Goal: Information Seeking & Learning: Learn about a topic

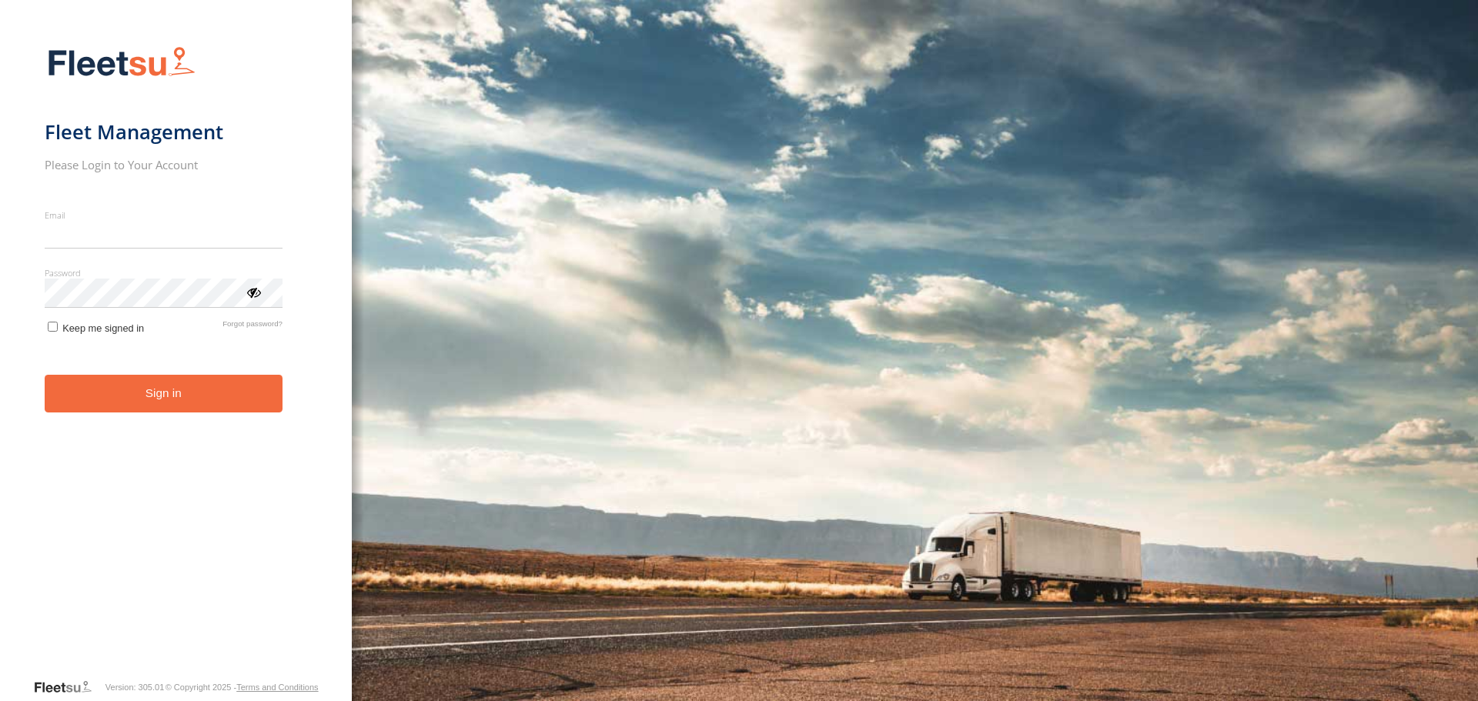
type input "**********"
click at [197, 409] on button "Sign in" at bounding box center [164, 394] width 238 height 38
click at [222, 389] on button "Sign in" at bounding box center [164, 394] width 238 height 38
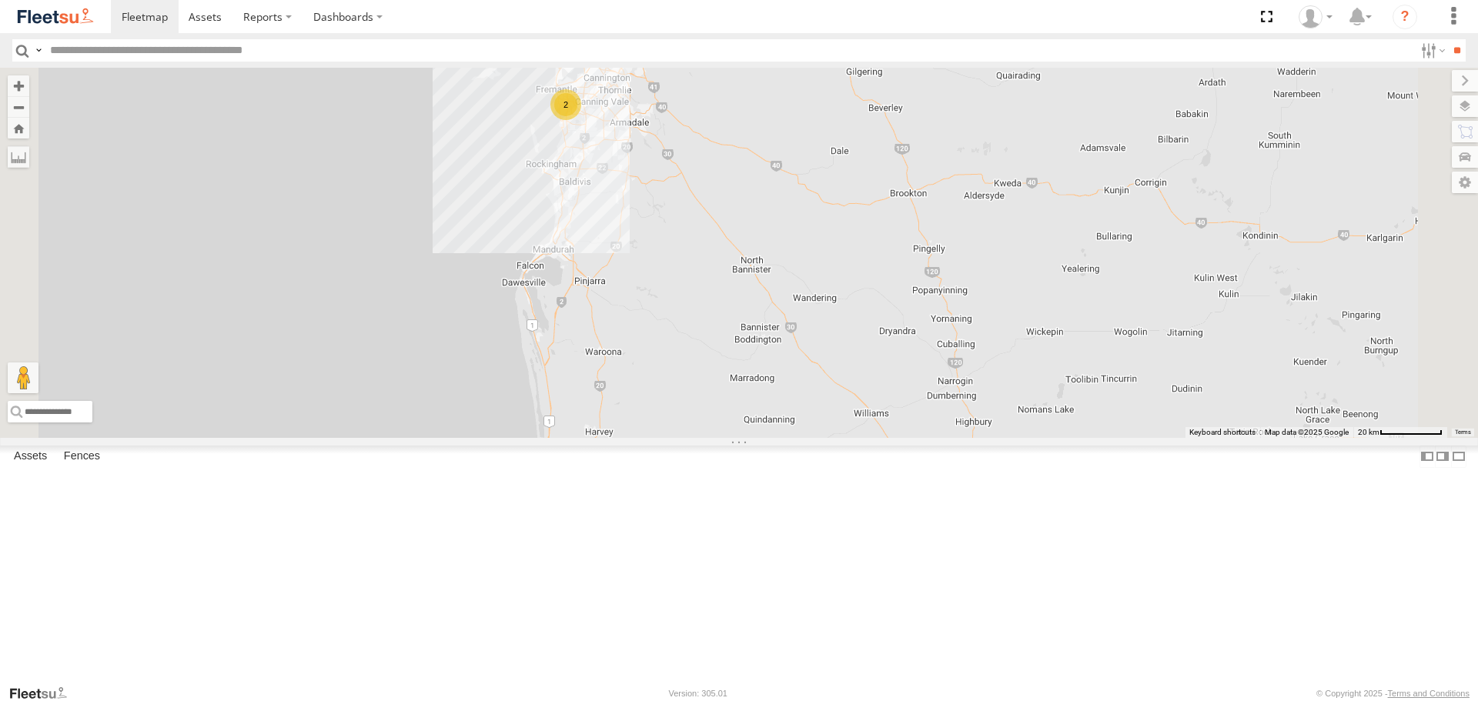
click at [0, 0] on span at bounding box center [0, 0] width 0 height 0
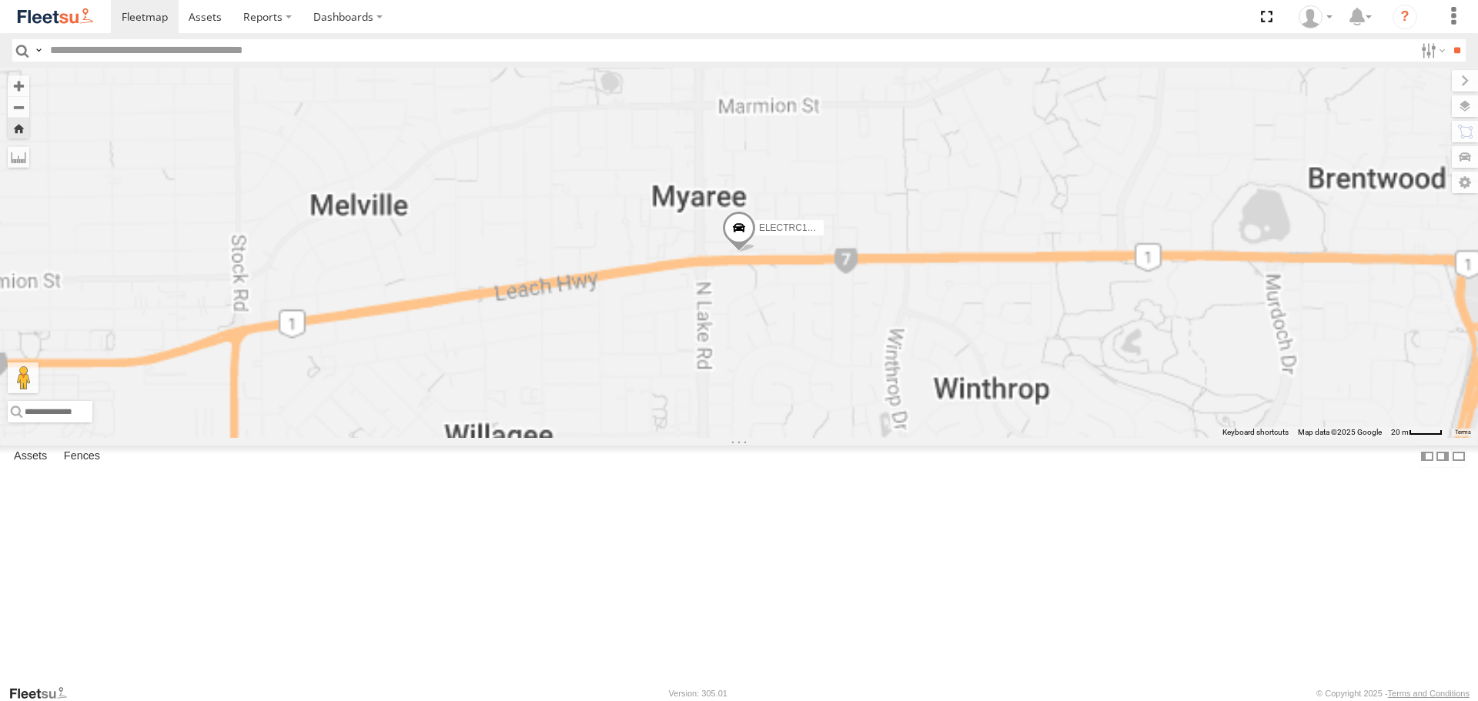
click at [756, 252] on span at bounding box center [739, 232] width 34 height 42
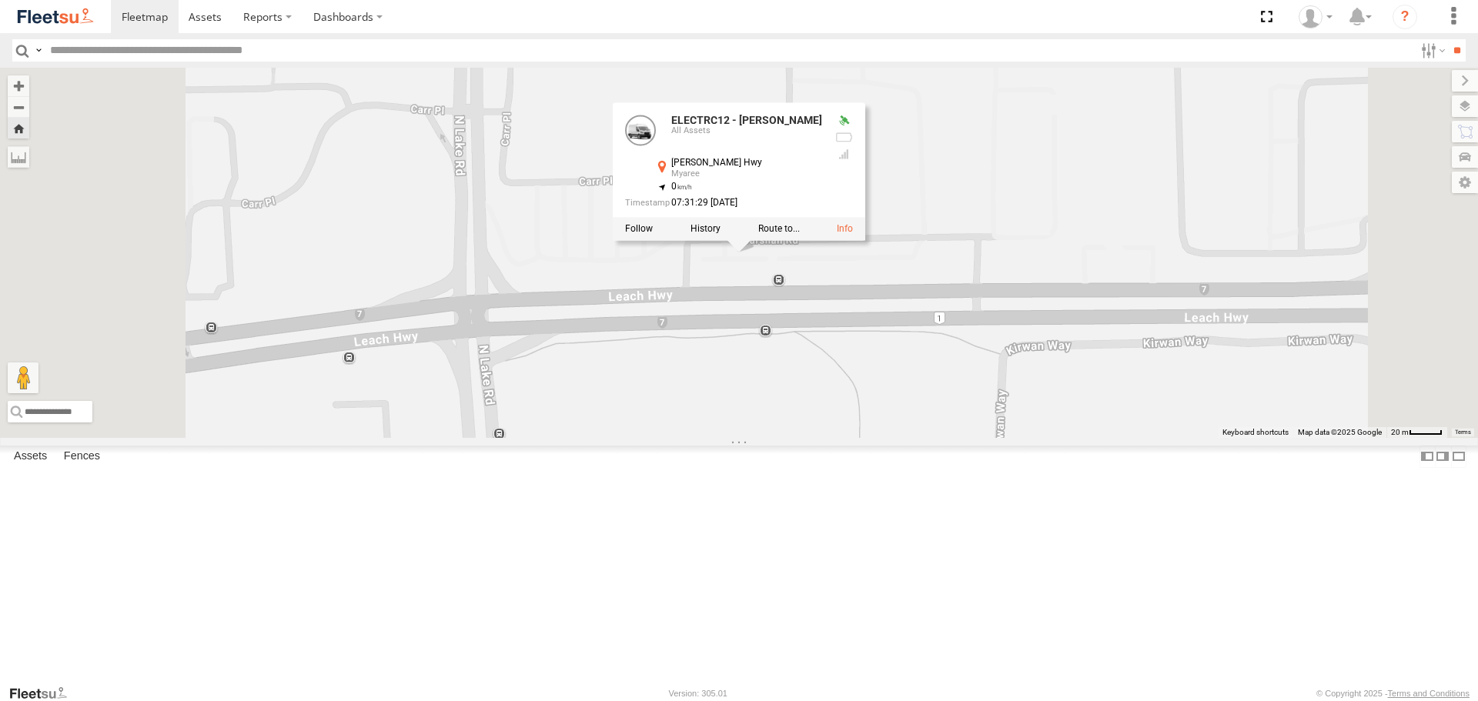
click at [976, 406] on div "ELECTRC12 - Harry ELECTRC12 - Harry All Assets Leach Hwy Myaree -32.04585 , 115…" at bounding box center [739, 252] width 1478 height 369
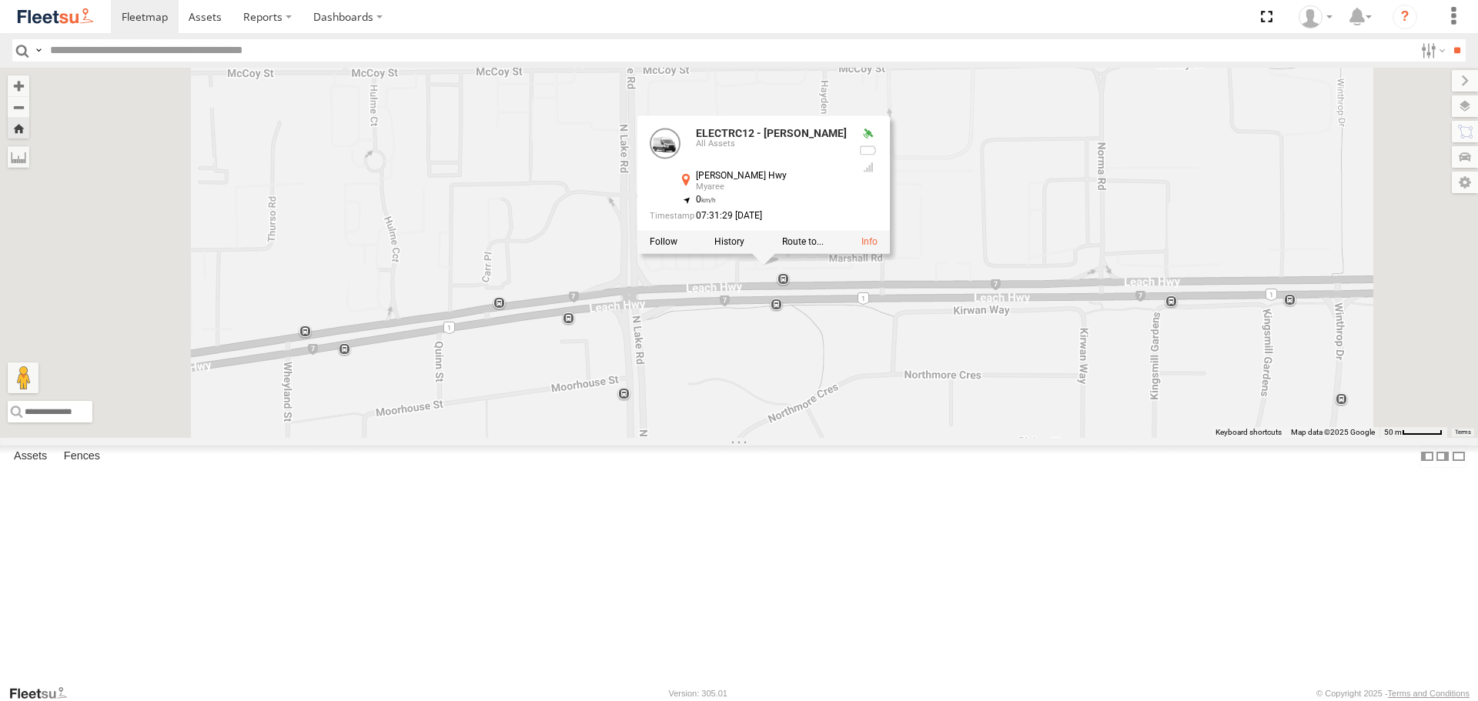
click at [803, 435] on div "ELECTRC12 - Harry ELECTRC12 - Harry All Assets Leach Hwy Myaree -32.04585 , 115…" at bounding box center [739, 252] width 1478 height 369
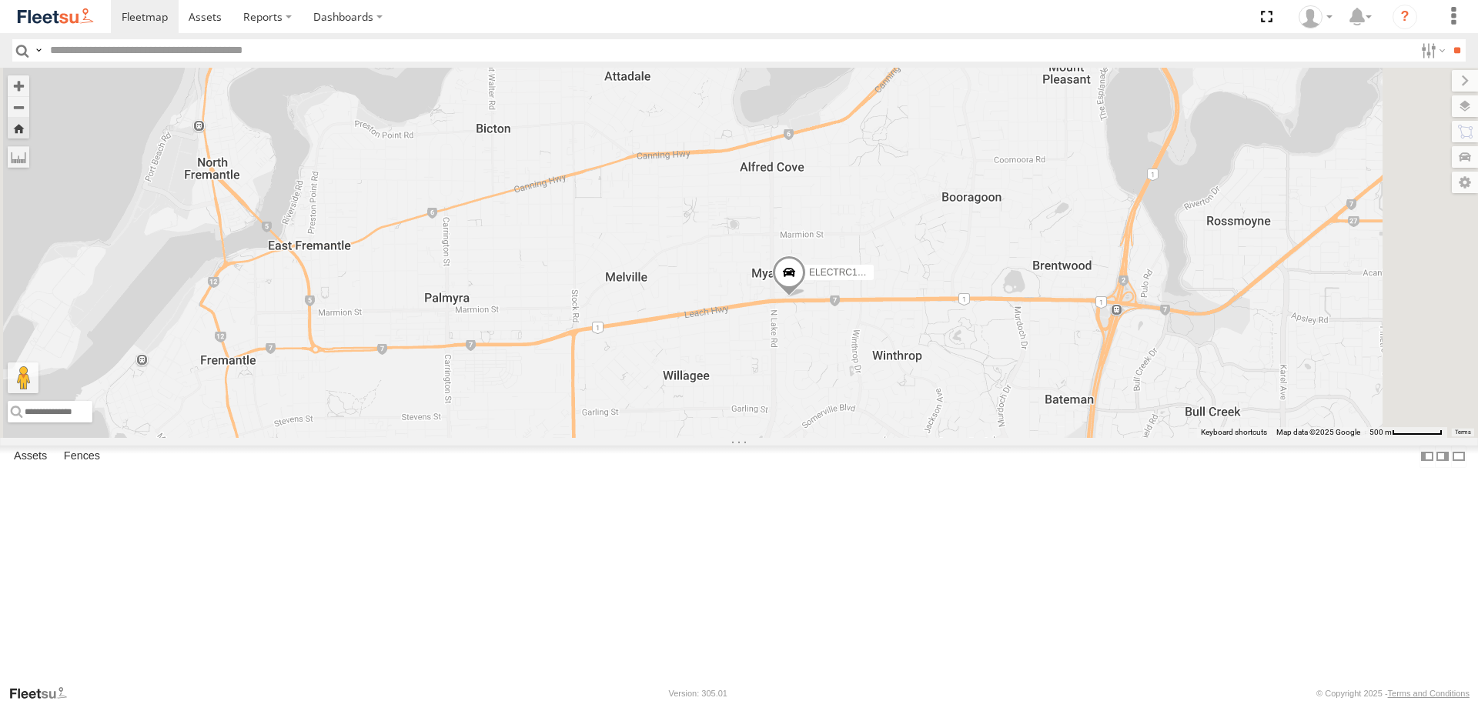
click at [0, 0] on span at bounding box center [0, 0] width 0 height 0
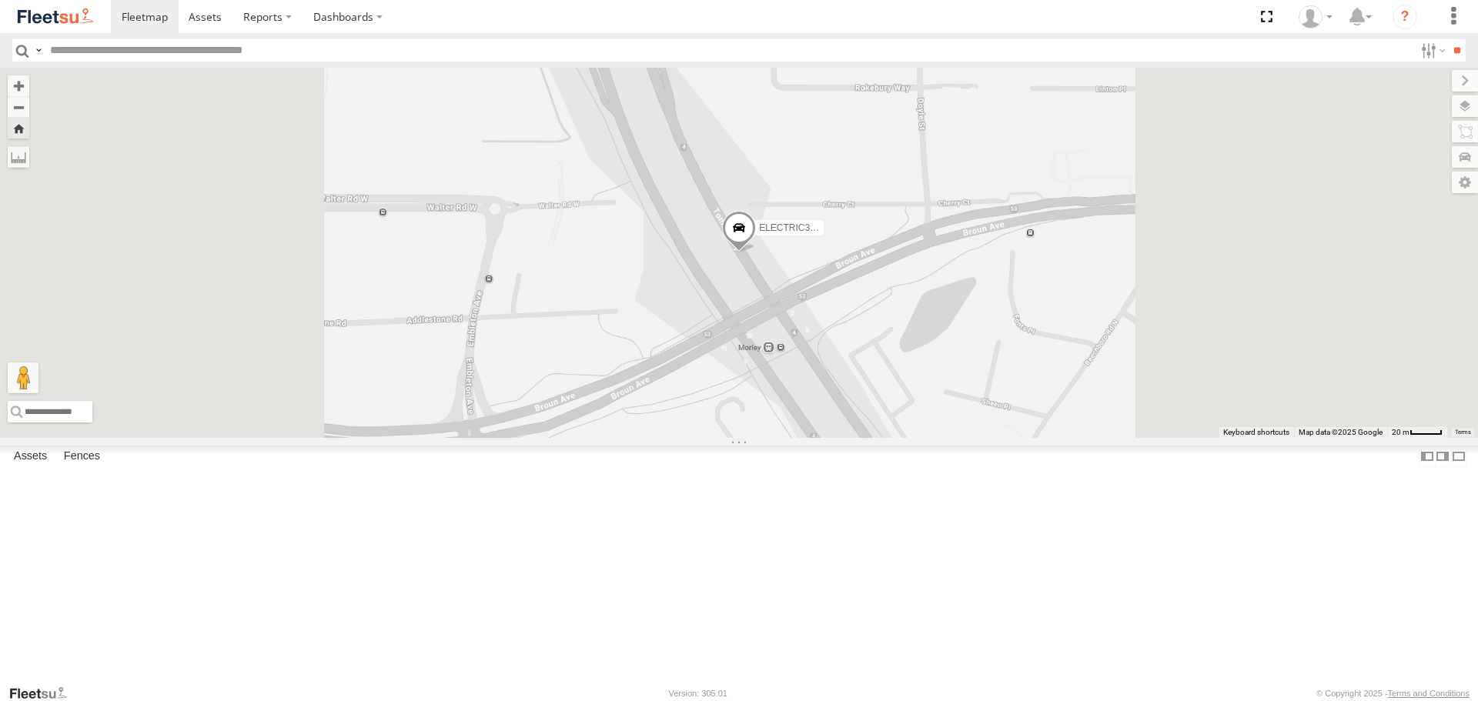
click at [756, 253] on span at bounding box center [739, 233] width 34 height 42
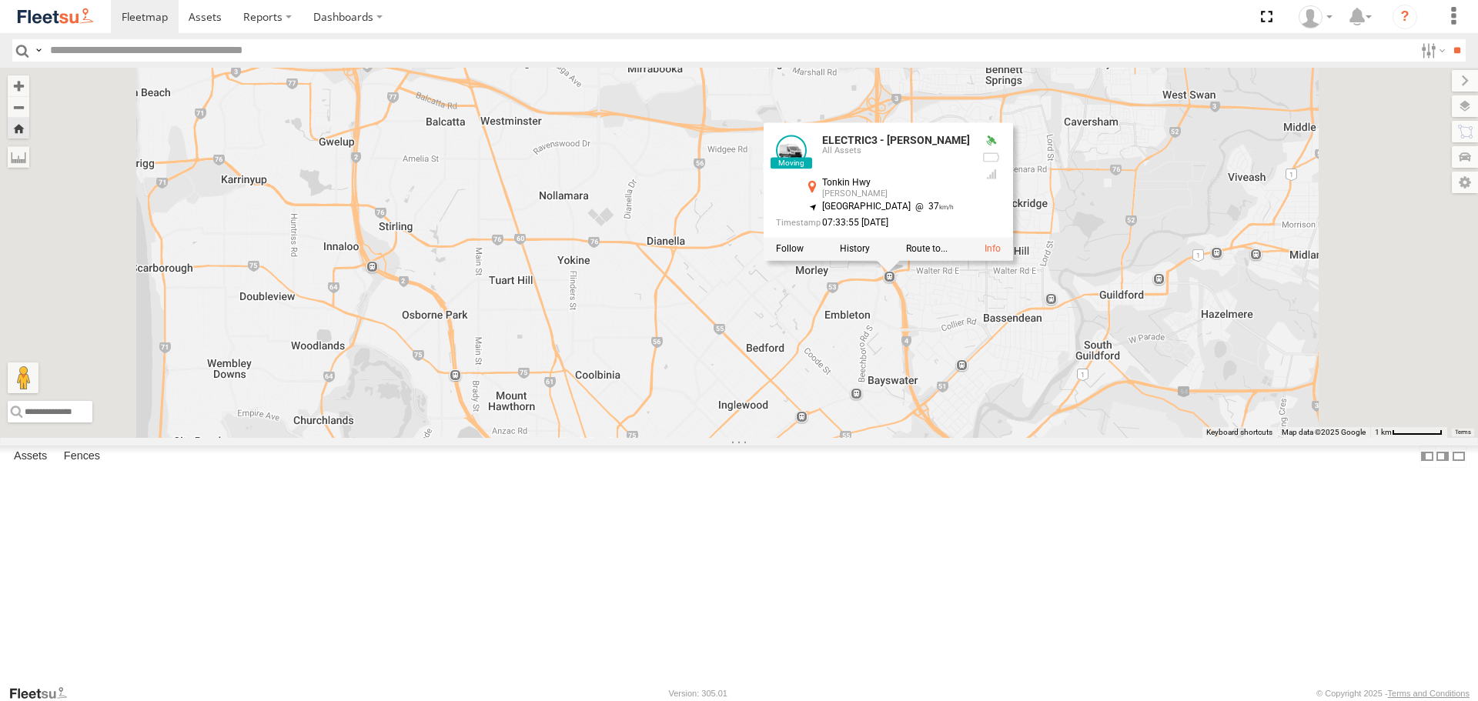
click at [1092, 437] on div "ELECTRIC3 - Leo ELECTRIC3 - Leo All Assets Tonkin Hwy Morley -31.89516 , 115.91…" at bounding box center [739, 252] width 1478 height 369
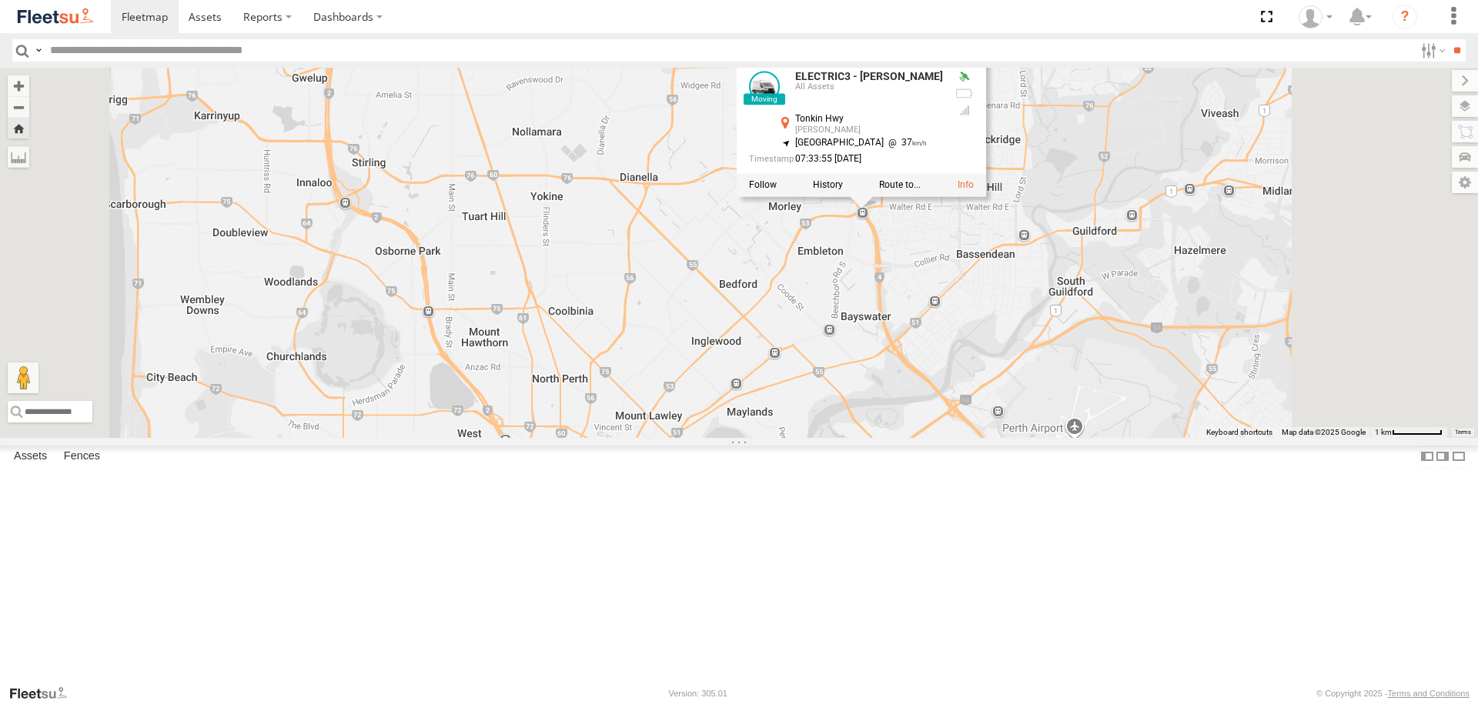
drag, startPoint x: 1060, startPoint y: 544, endPoint x: 1040, endPoint y: 436, distance: 109.7
click at [1030, 437] on div "ELECTRIC3 - Leo ELECTRIC3 - Leo All Assets Tonkin Hwy Morley -31.89516 , 115.91…" at bounding box center [739, 252] width 1478 height 369
click at [1050, 396] on div "ELECTRIC3 - Leo ELECTRIC3 - Leo All Assets Tonkin Hwy Morley -31.89516 , 115.91…" at bounding box center [739, 252] width 1478 height 369
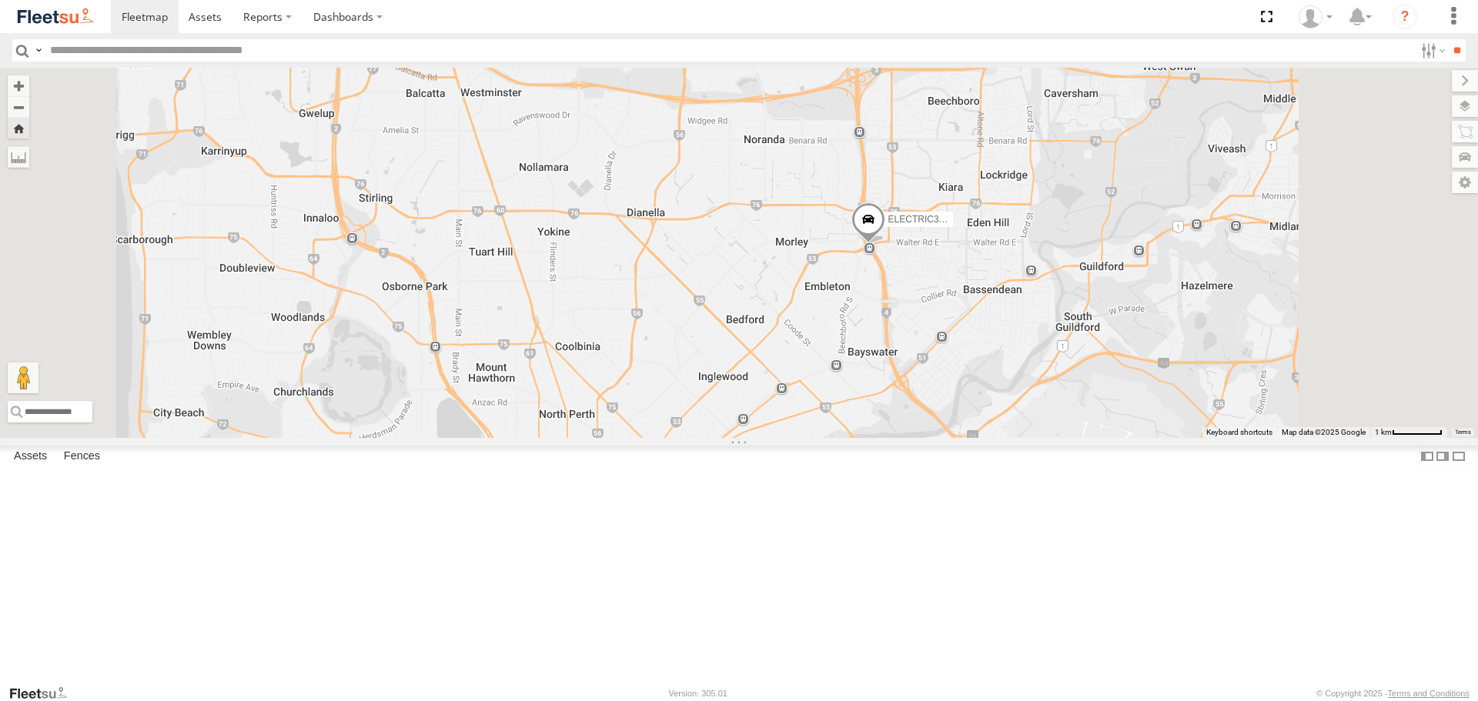
drag, startPoint x: 984, startPoint y: 313, endPoint x: 1000, endPoint y: 383, distance: 72.0
click at [1000, 383] on div "ELECTRIC3 - [PERSON_NAME]" at bounding box center [739, 252] width 1478 height 369
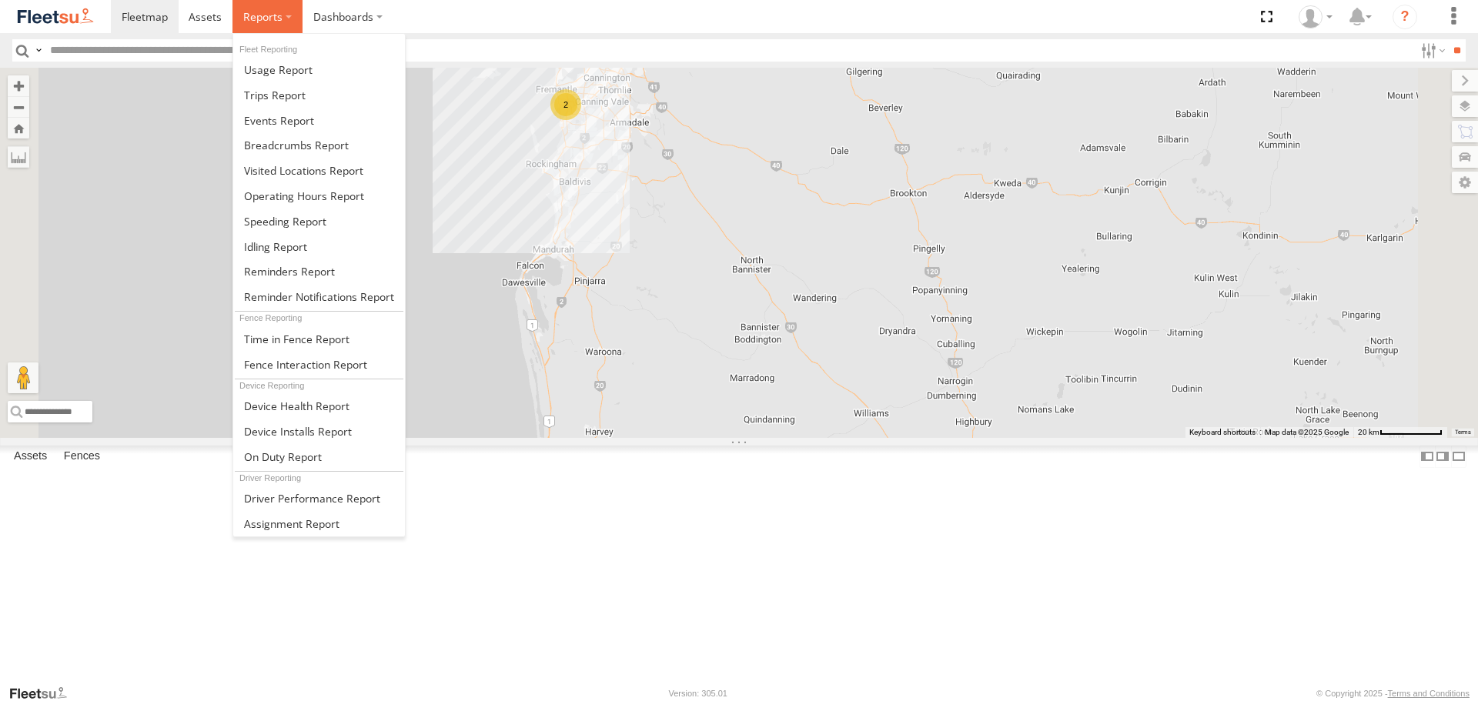
click at [232, 29] on label at bounding box center [267, 16] width 70 height 33
click at [321, 86] on link at bounding box center [319, 94] width 172 height 25
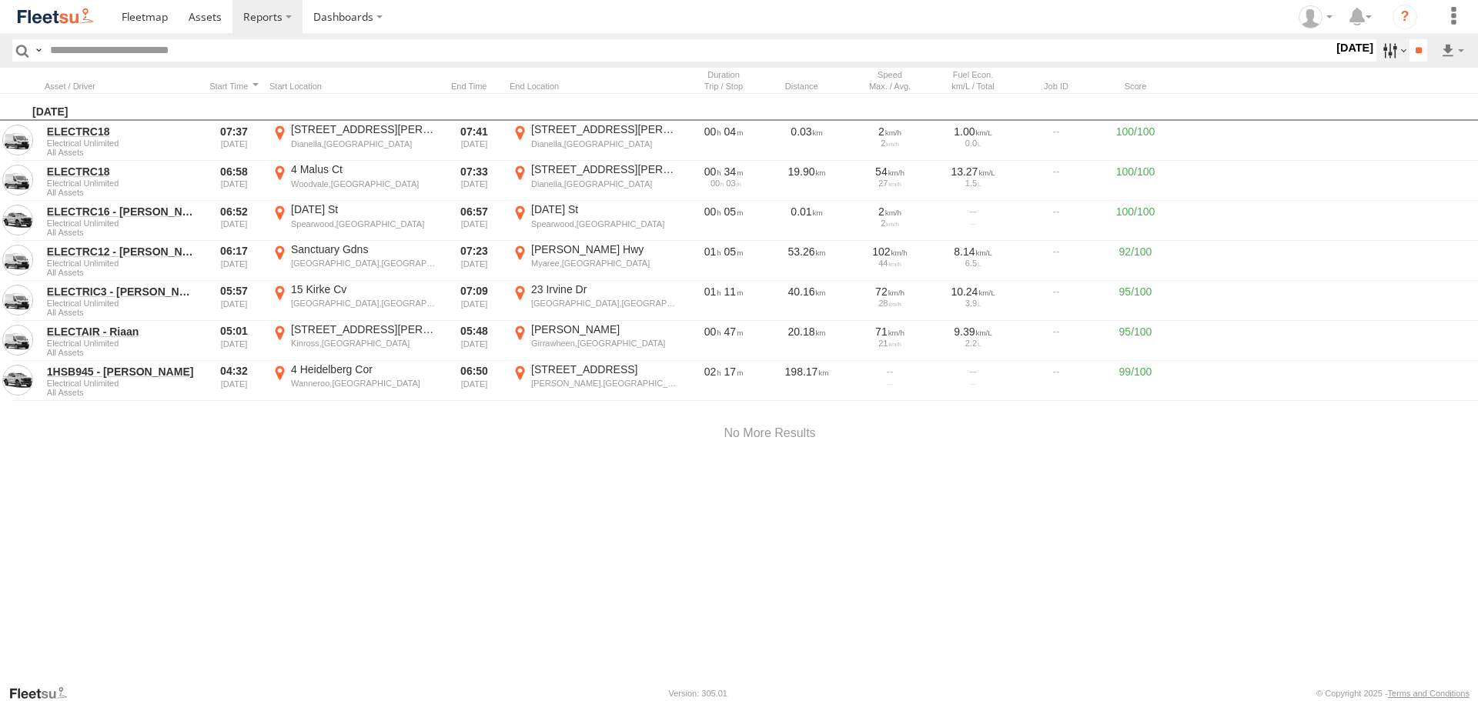
click at [1383, 58] on label at bounding box center [1392, 50] width 33 height 22
click at [0, 0] on label at bounding box center [0, 0] width 0 height 0
click at [1409, 48] on input "**" at bounding box center [1418, 50] width 18 height 22
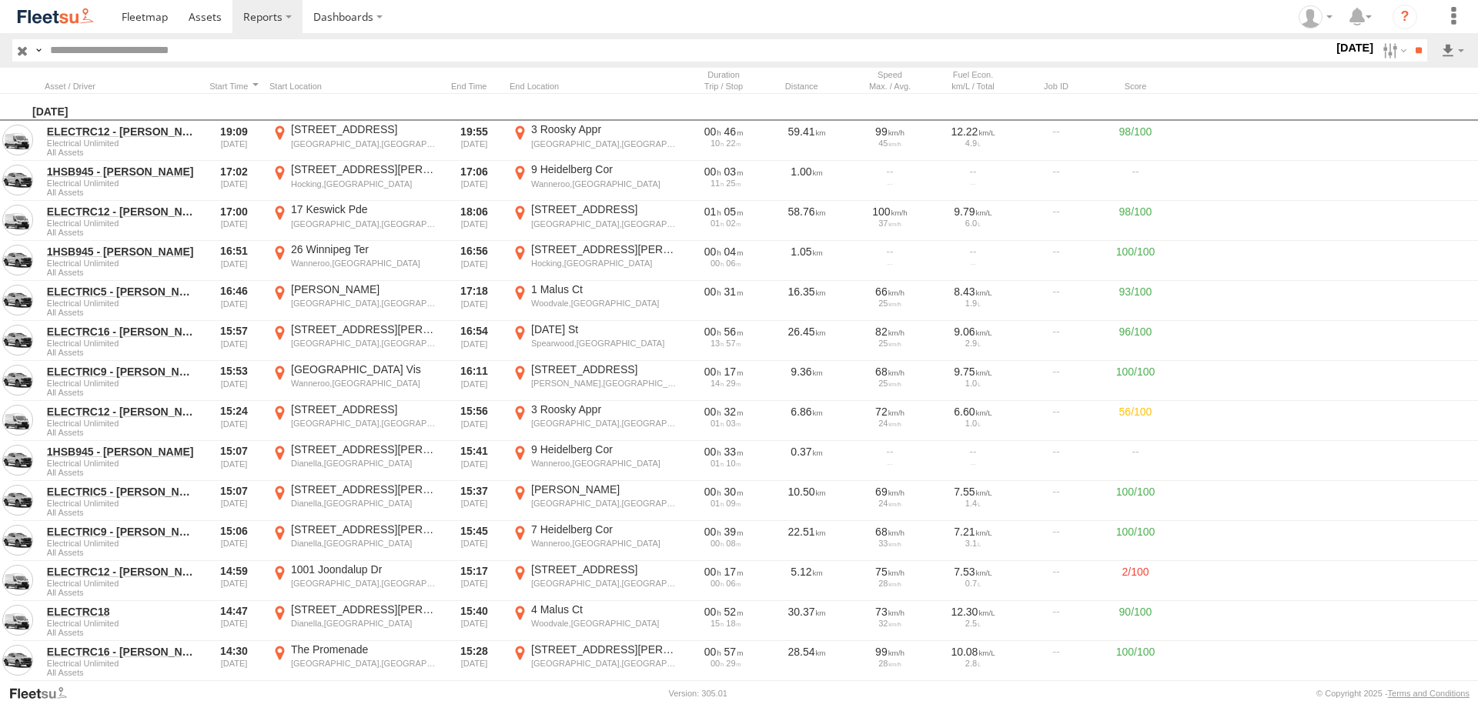
click at [112, 96] on div "Tuesday, 12th August 2025" at bounding box center [769, 108] width 1539 height 28
click at [121, 81] on div at bounding box center [122, 86] width 154 height 11
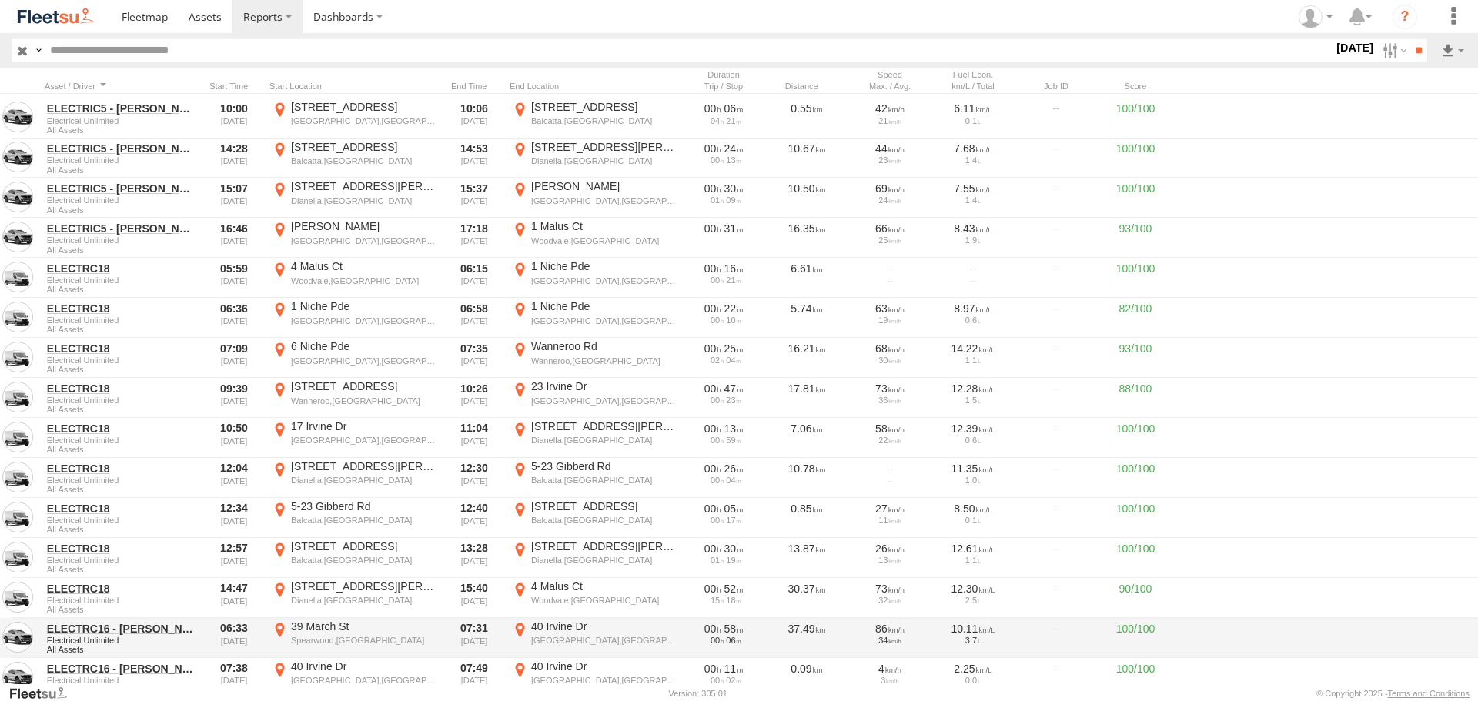
scroll to position [125, 0]
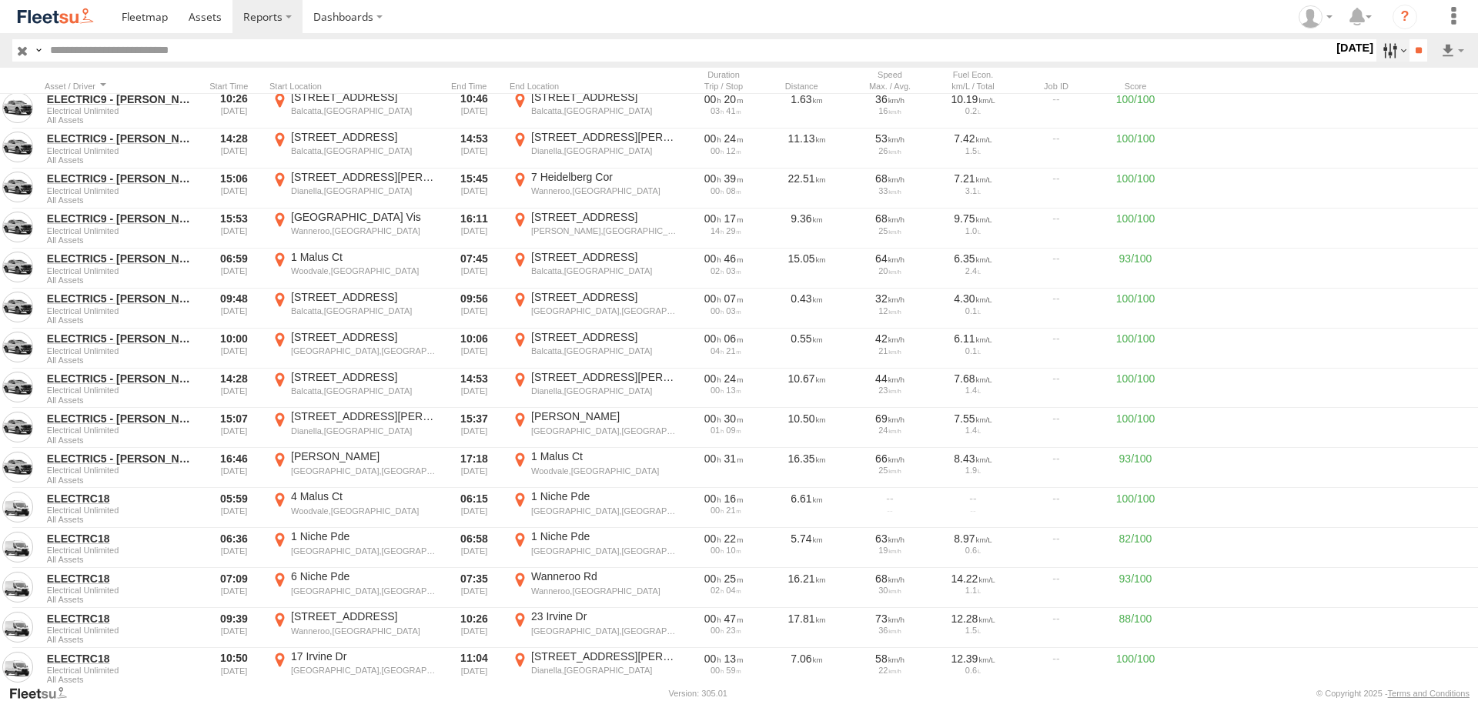
click at [1384, 50] on label at bounding box center [1392, 50] width 33 height 22
click at [0, 0] on label at bounding box center [0, 0] width 0 height 0
click at [1418, 48] on input "**" at bounding box center [1418, 50] width 18 height 22
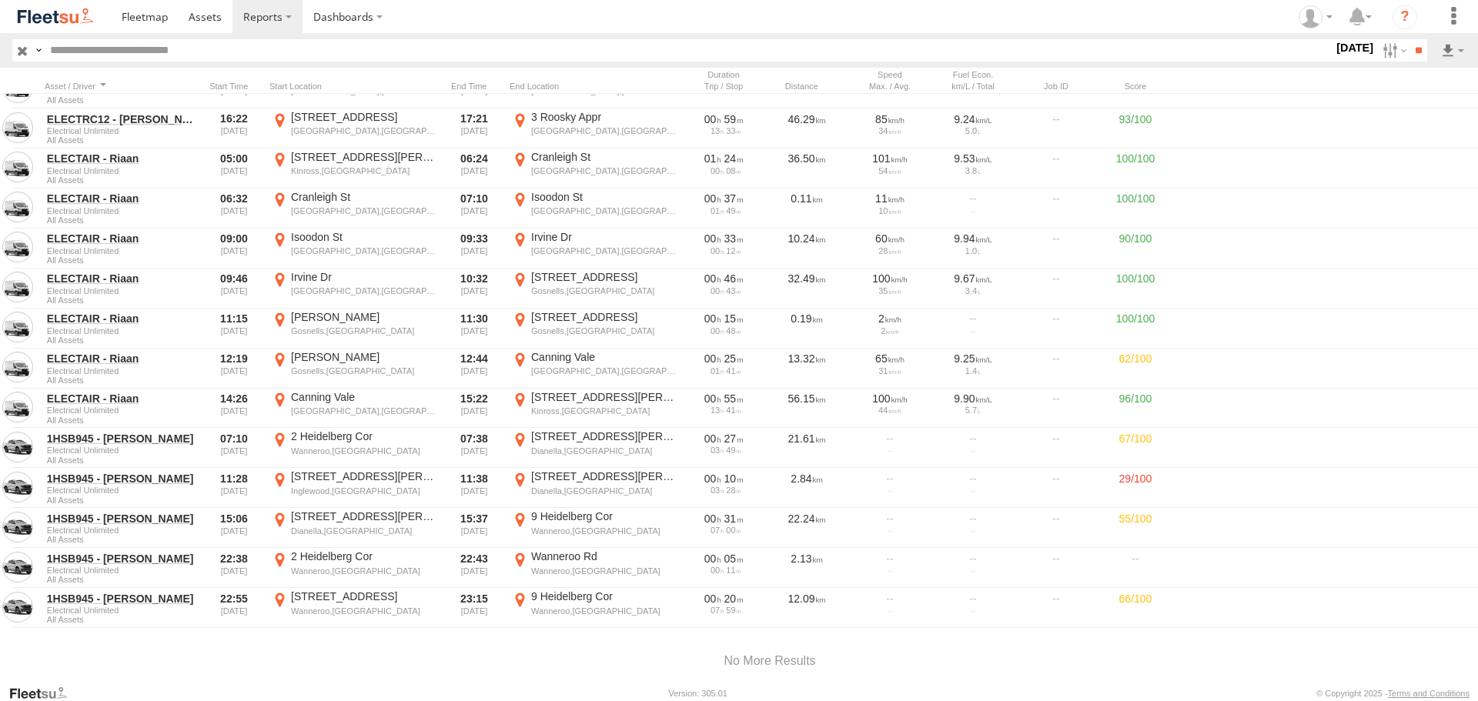
scroll to position [1425, 0]
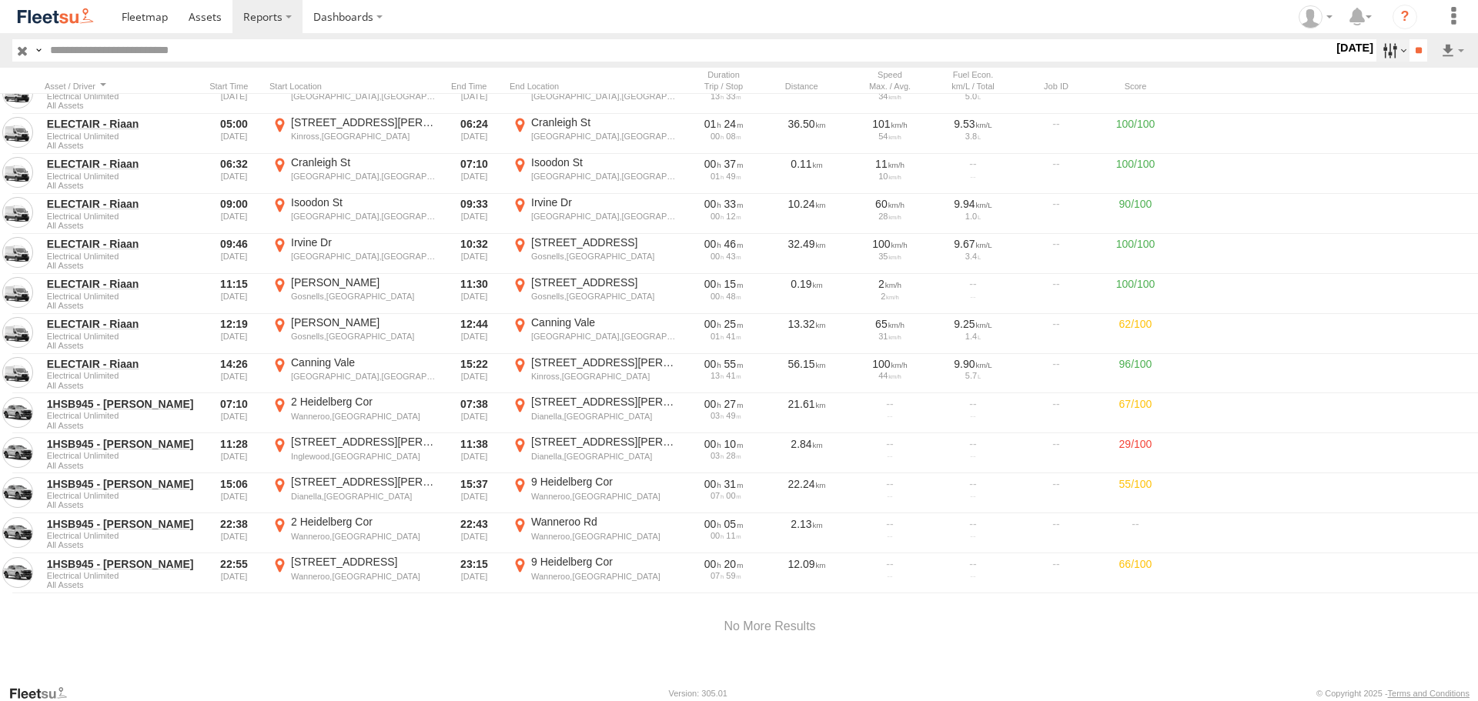
click at [1386, 55] on label at bounding box center [1392, 50] width 33 height 22
click at [1409, 61] on input "**" at bounding box center [1418, 50] width 18 height 22
click at [1391, 50] on label at bounding box center [1392, 50] width 33 height 22
click at [0, 0] on label at bounding box center [0, 0] width 0 height 0
click at [1417, 48] on input "**" at bounding box center [1418, 50] width 18 height 22
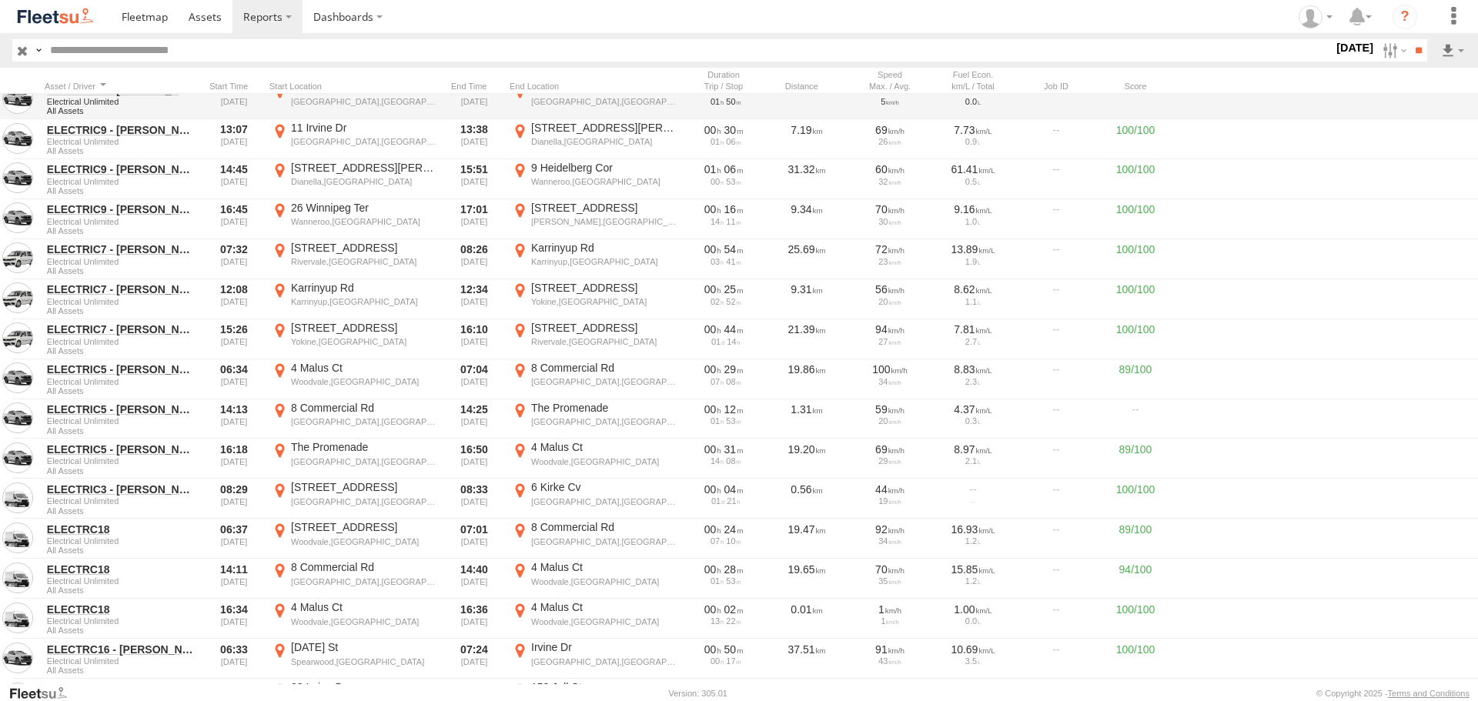
scroll to position [0, 0]
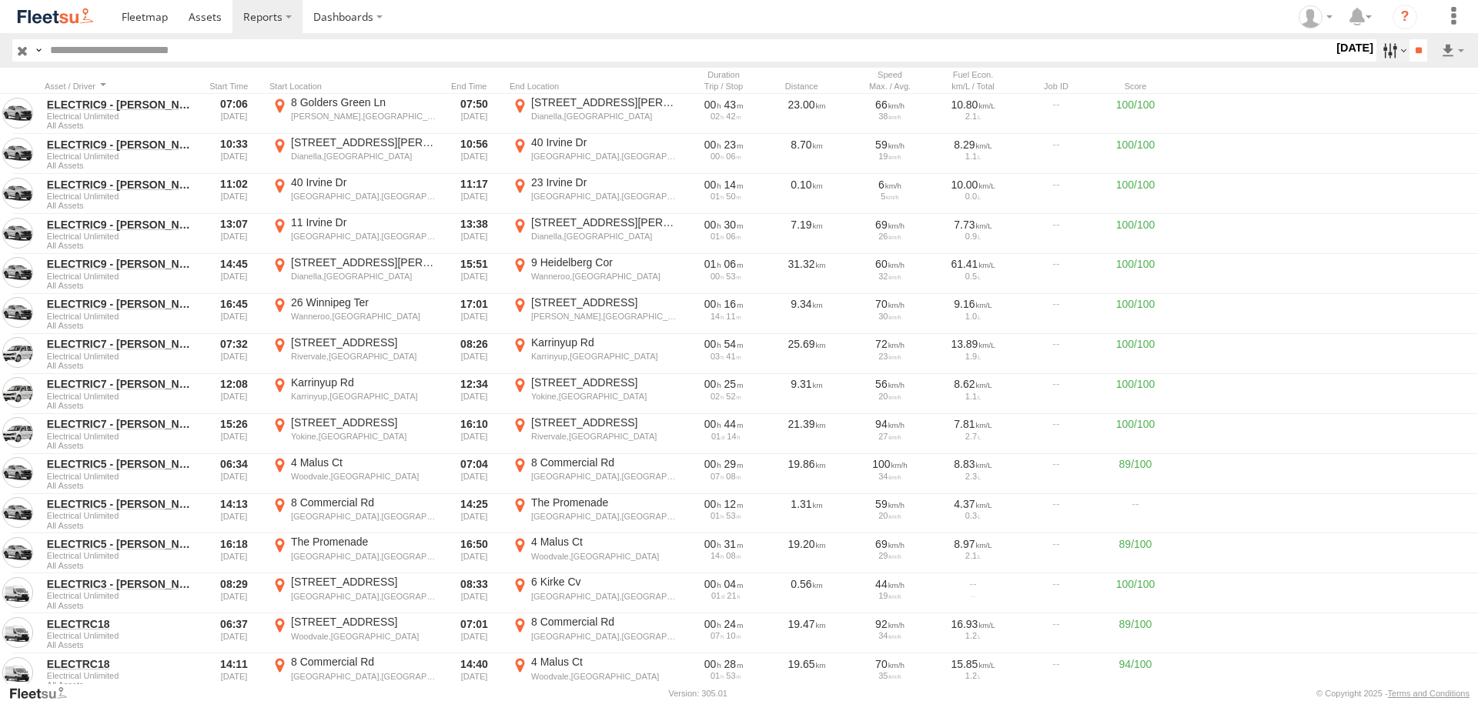
click at [1377, 51] on label at bounding box center [1392, 50] width 33 height 22
click at [0, 0] on label at bounding box center [0, 0] width 0 height 0
click at [1409, 58] on input "**" at bounding box center [1418, 50] width 18 height 22
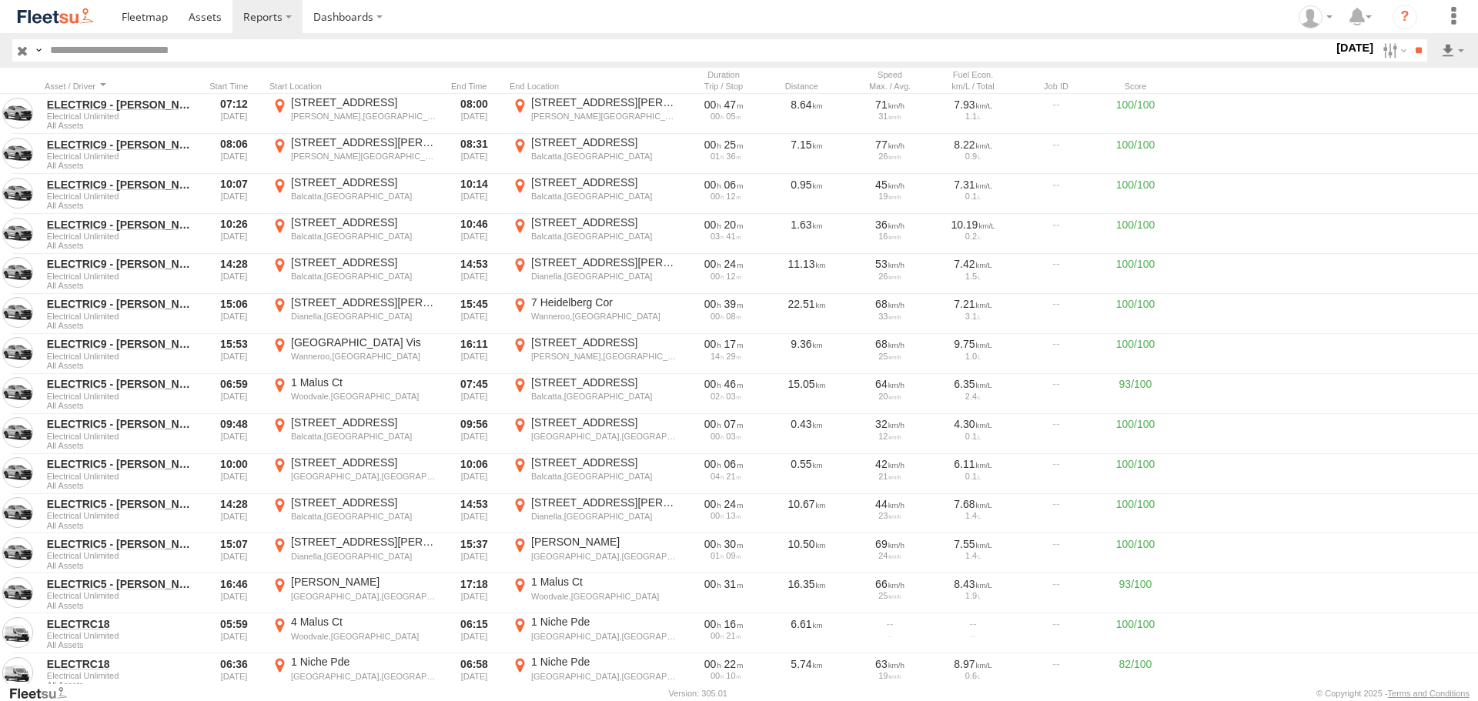
click at [1392, 38] on header "Search Query Asset ID Asset Label Registration Manufacturer Model VIN Job ID" at bounding box center [739, 50] width 1478 height 35
click at [1384, 54] on label at bounding box center [1392, 50] width 33 height 22
click at [1419, 55] on input "**" at bounding box center [1418, 50] width 18 height 22
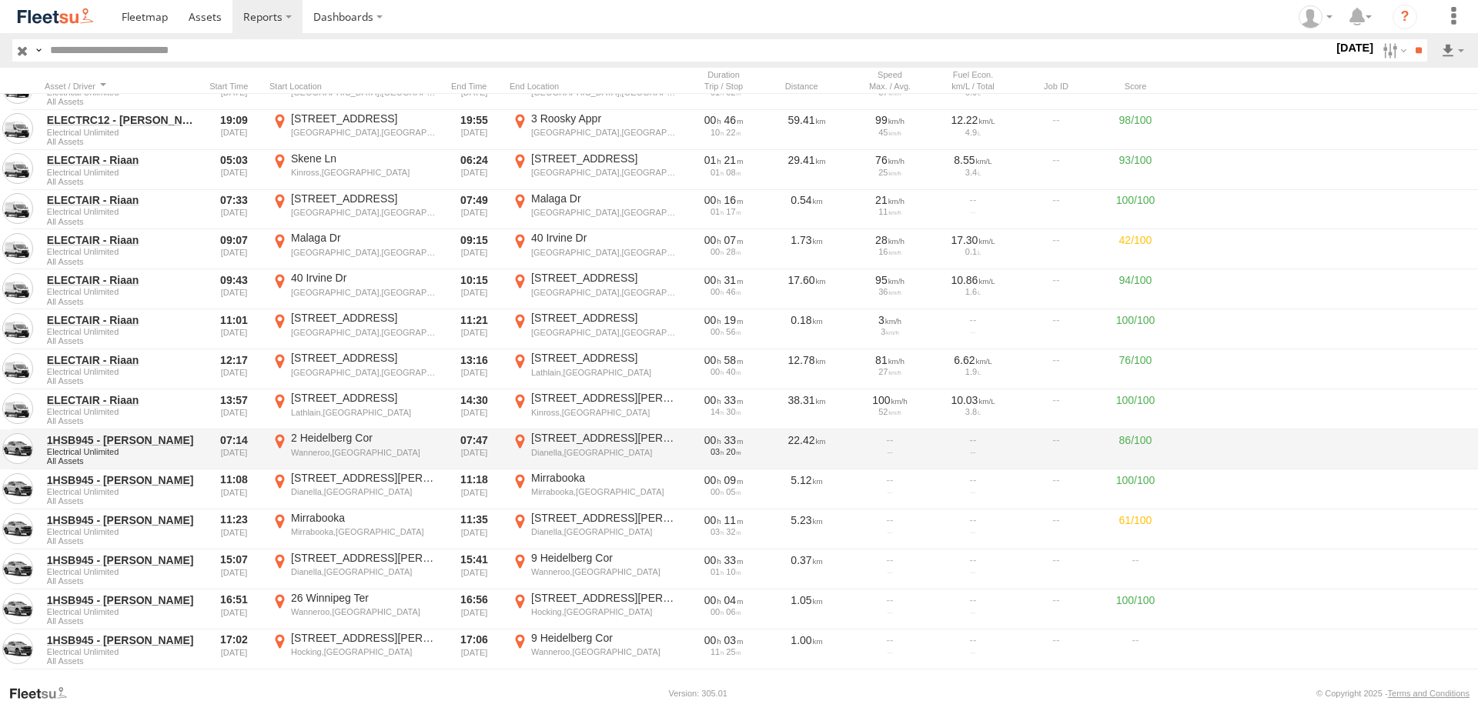
scroll to position [1665, 0]
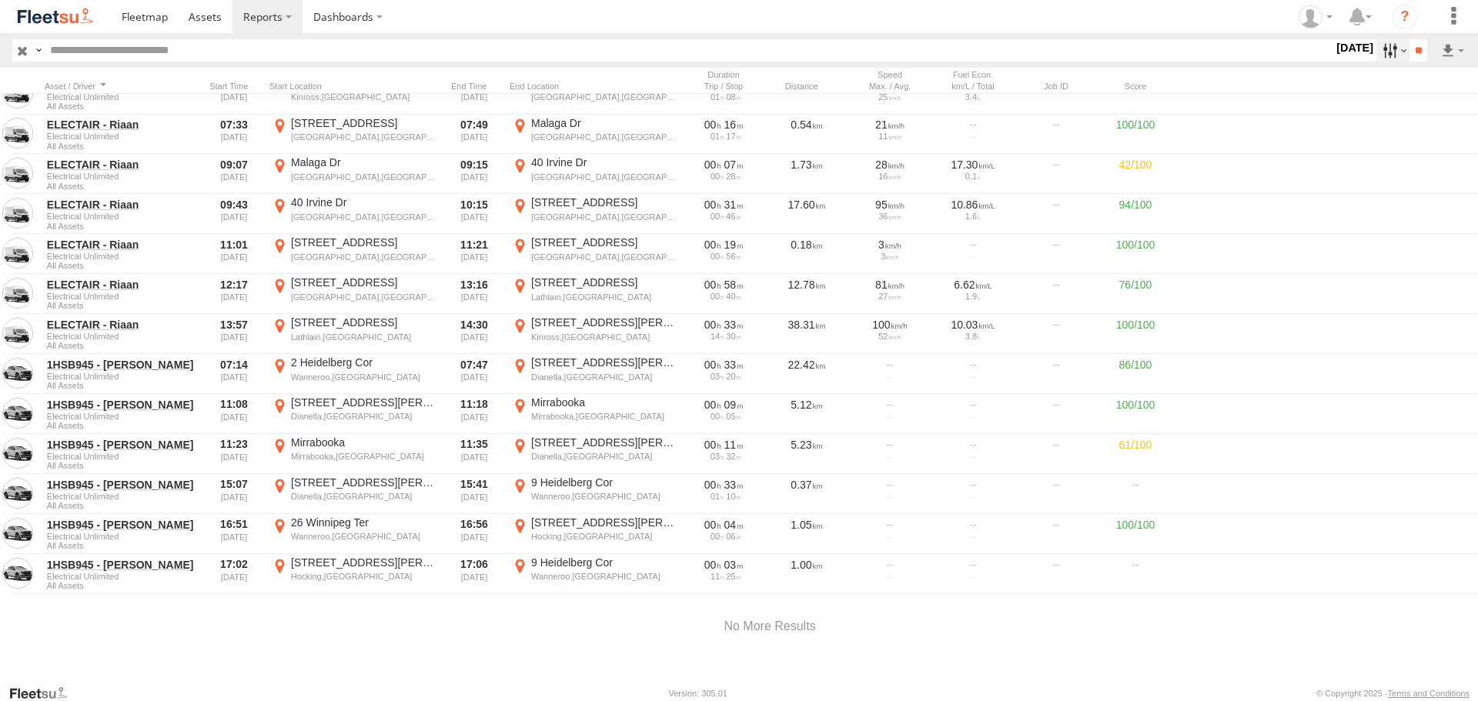
click at [1393, 52] on label at bounding box center [1392, 50] width 33 height 22
click at [1421, 49] on input "**" at bounding box center [1418, 50] width 18 height 22
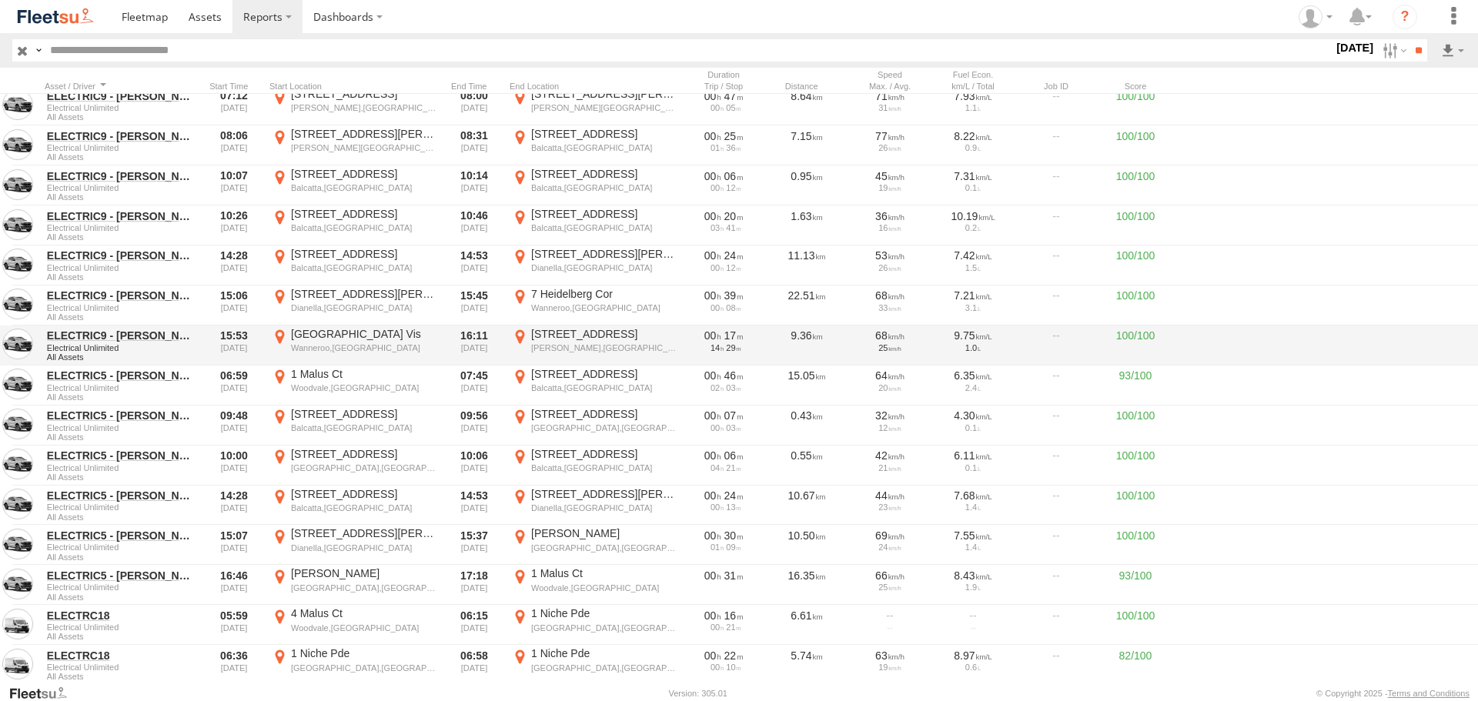
scroll to position [0, 0]
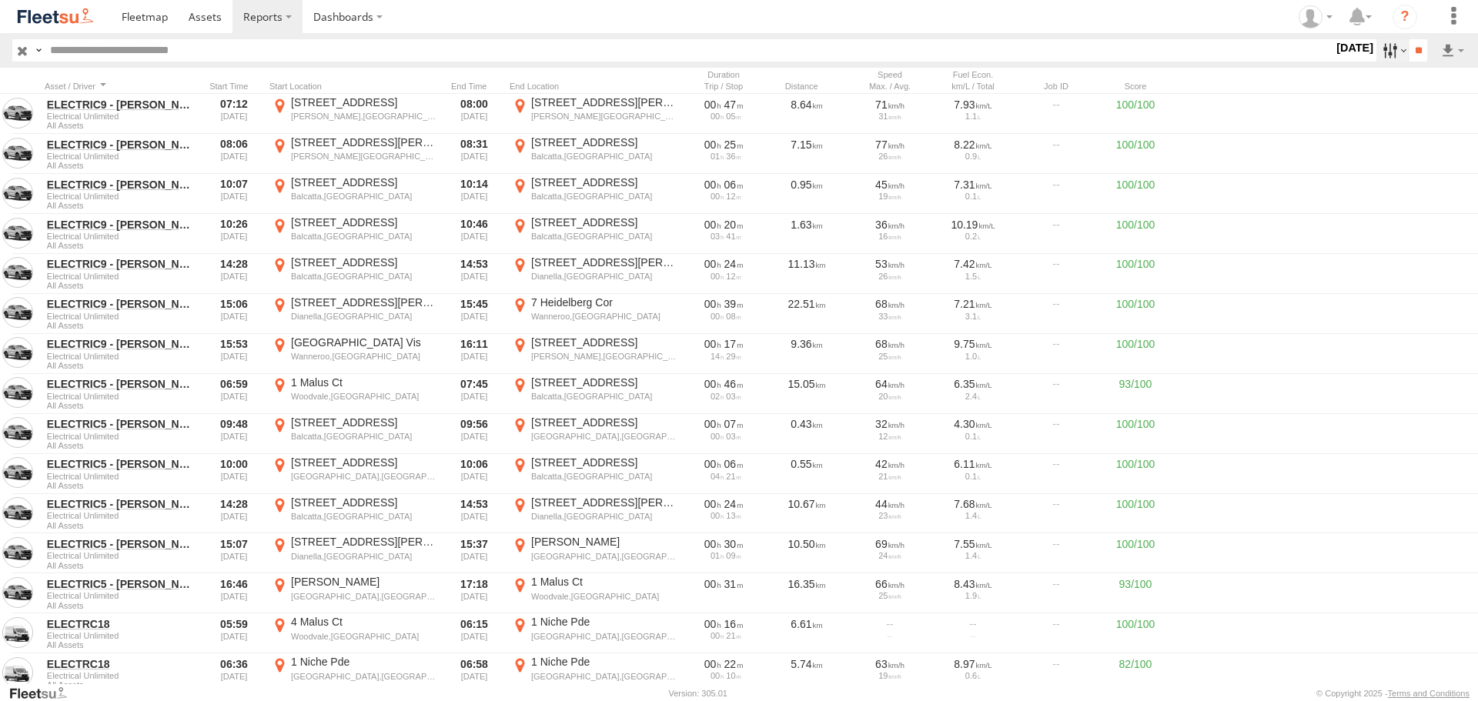
click at [1387, 47] on label at bounding box center [1392, 50] width 33 height 22
click at [1388, 47] on label at bounding box center [1392, 50] width 33 height 22
click at [1377, 46] on label at bounding box center [1392, 50] width 33 height 22
click at [0, 0] on label at bounding box center [0, 0] width 0 height 0
click at [1411, 56] on input "**" at bounding box center [1418, 50] width 18 height 22
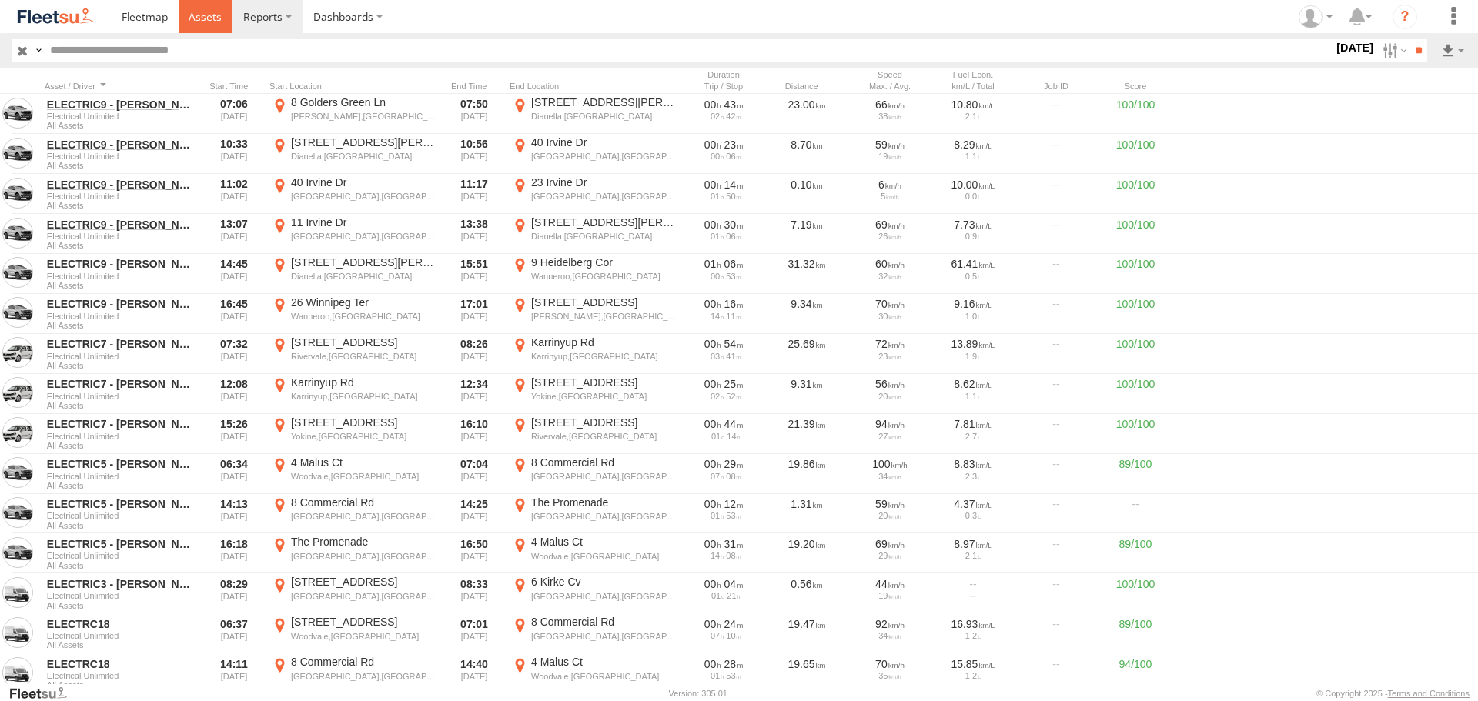
click at [191, 22] on span at bounding box center [205, 16] width 33 height 15
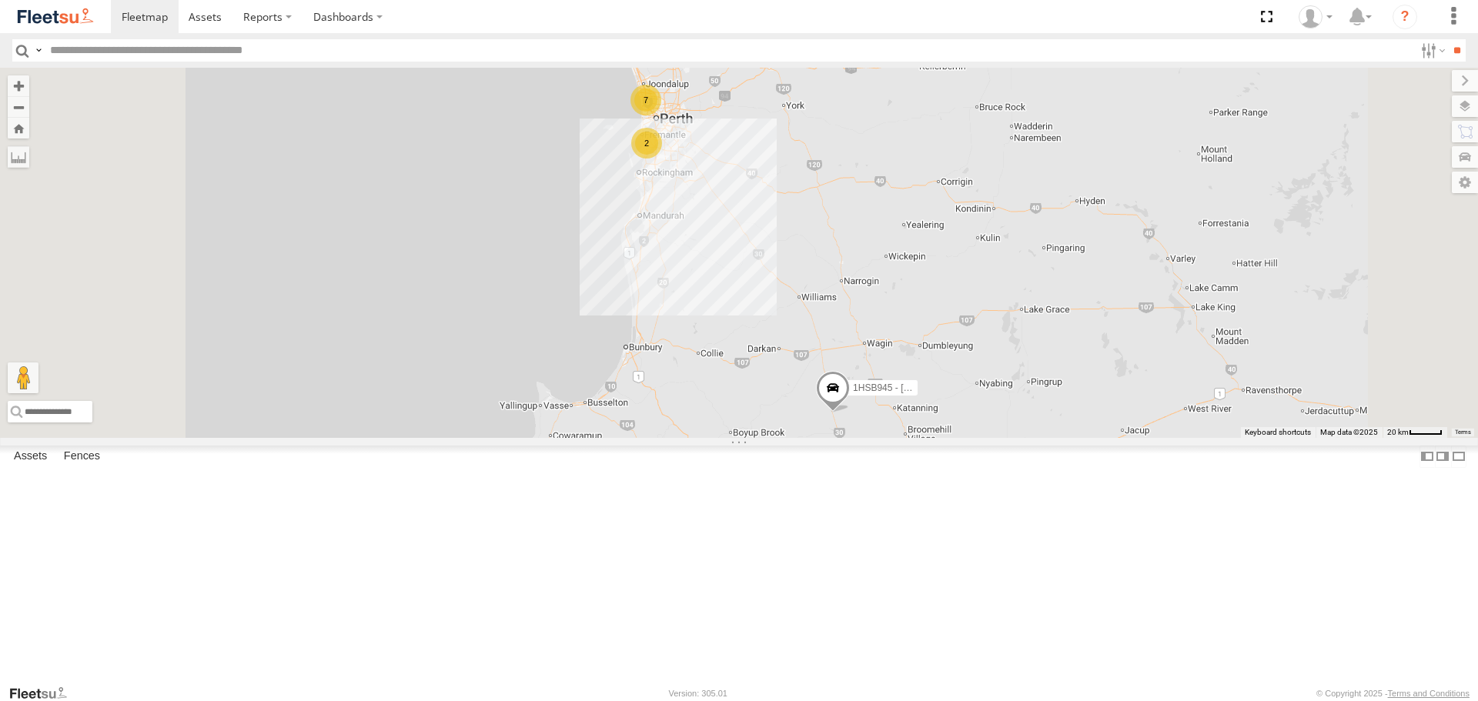
click at [0, 0] on span at bounding box center [0, 0] width 0 height 0
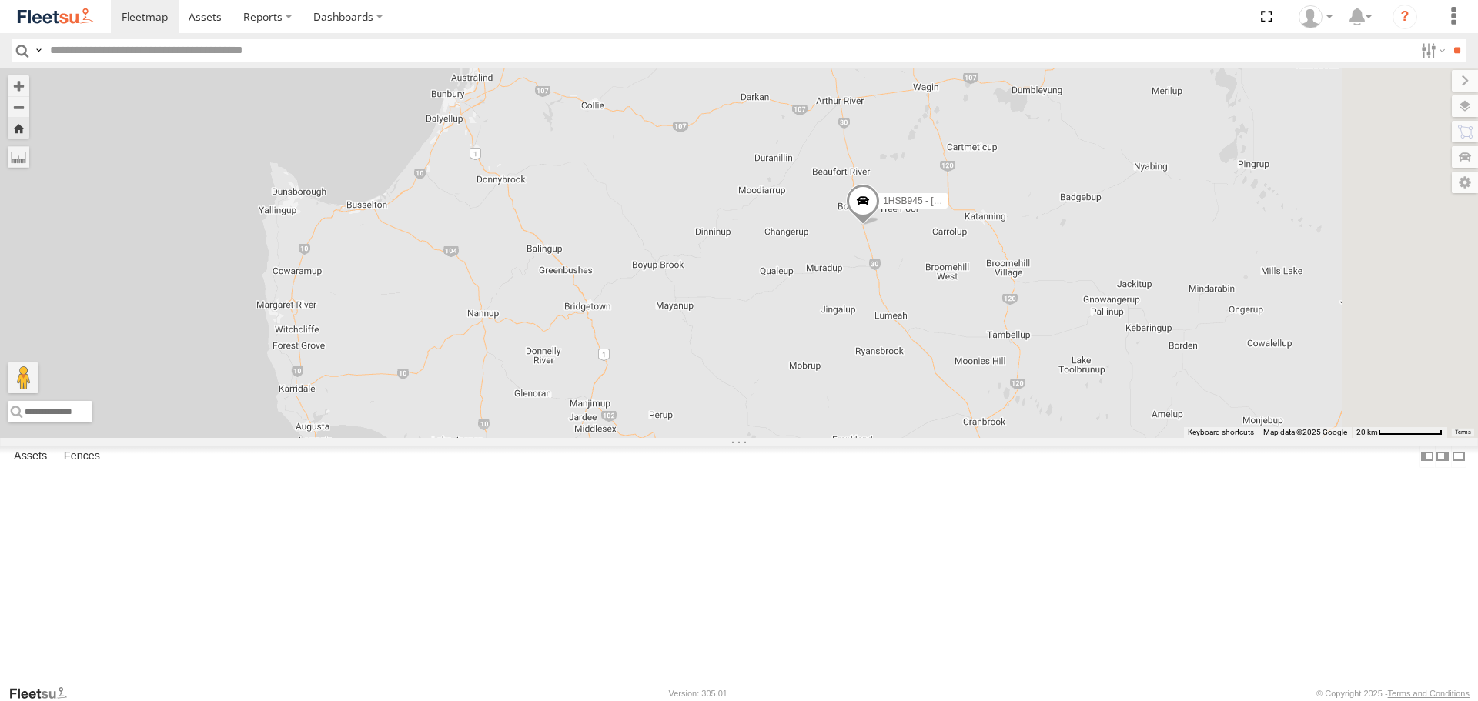
drag, startPoint x: 1165, startPoint y: 148, endPoint x: 1107, endPoint y: 267, distance: 132.5
click at [1108, 265] on div "1HSB945 - [PERSON_NAME]" at bounding box center [739, 252] width 1478 height 369
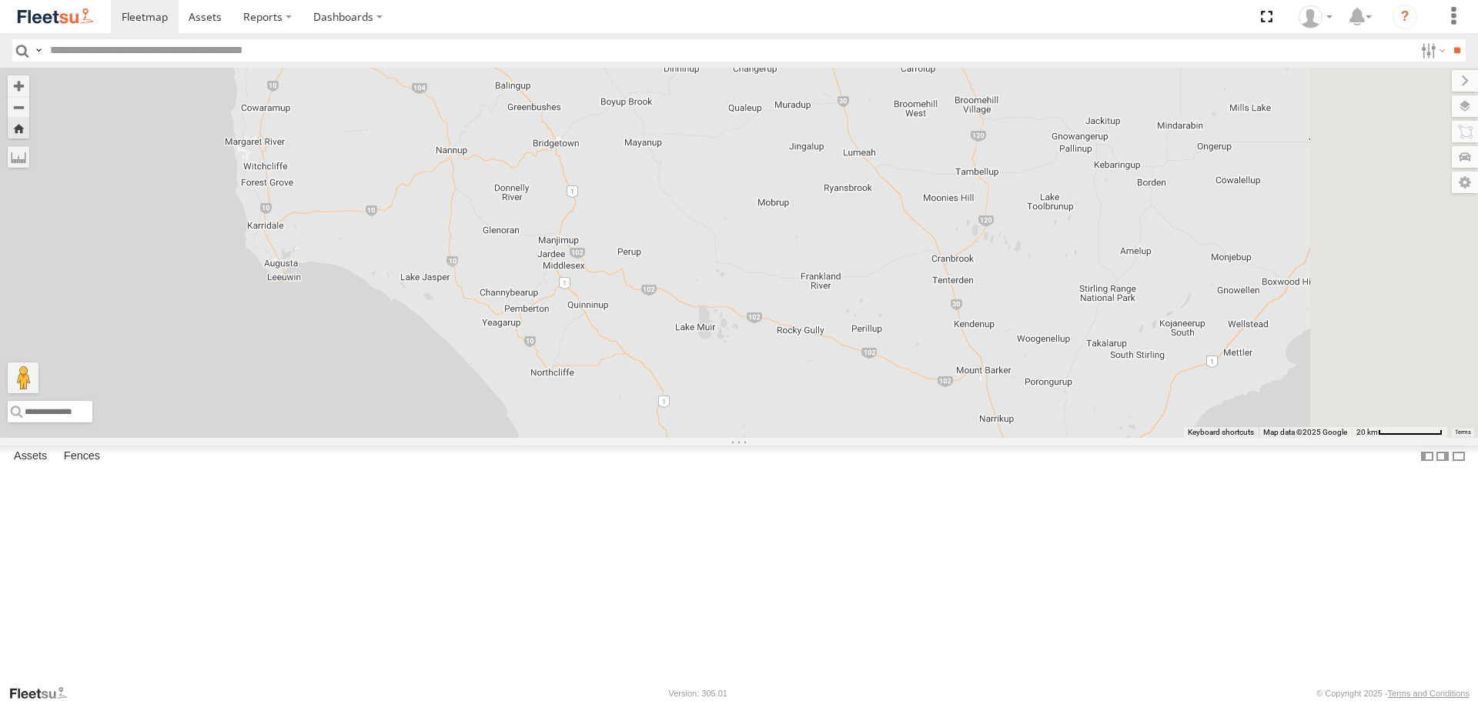
drag, startPoint x: 1241, startPoint y: 379, endPoint x: 1225, endPoint y: 280, distance: 99.8
click at [1225, 280] on div "1HSB945 - Ben" at bounding box center [739, 252] width 1478 height 369
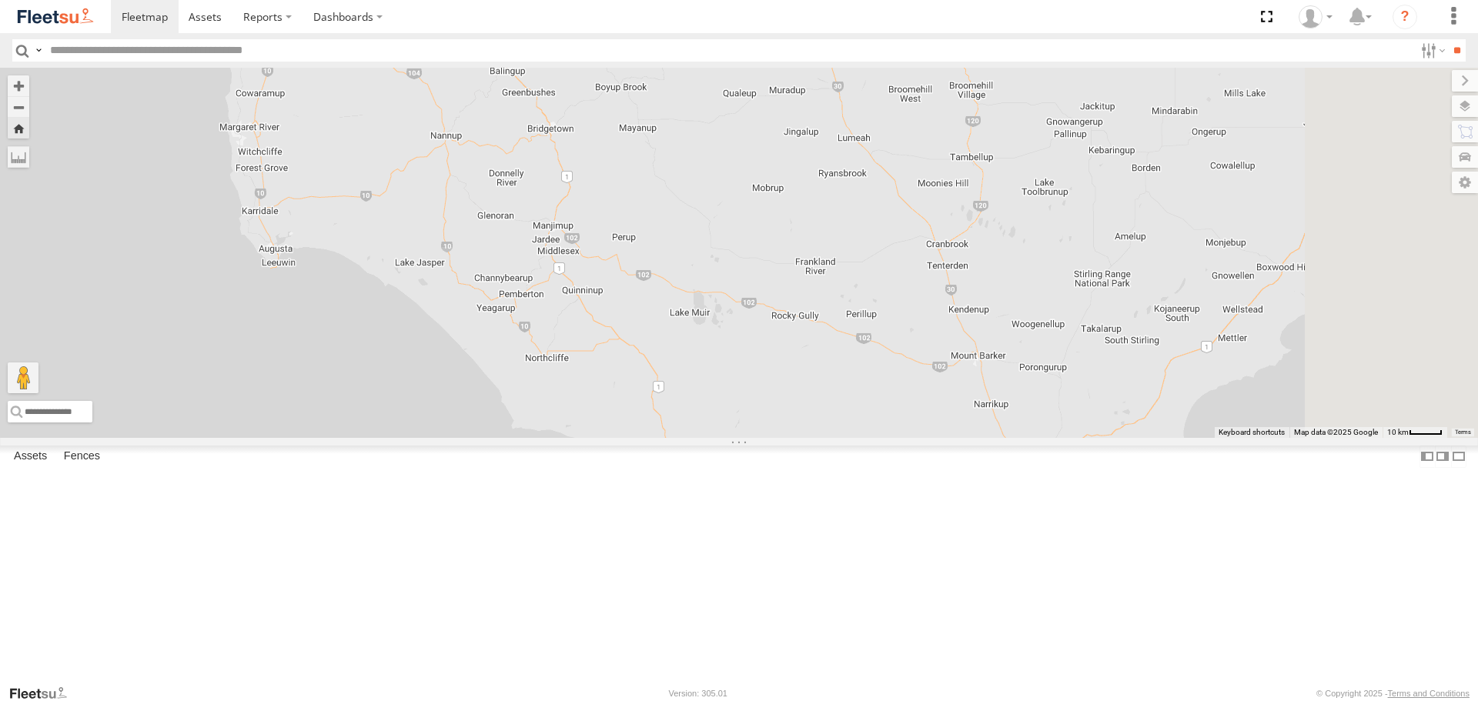
click at [843, 48] on span at bounding box center [826, 27] width 34 height 42
click at [1048, 227] on div "1HSB945 - Ben 1HSB945 - Ben All Assets Bailye Rd Kojonup -33.71724 , 117.1203 0…" at bounding box center [739, 252] width 1478 height 369
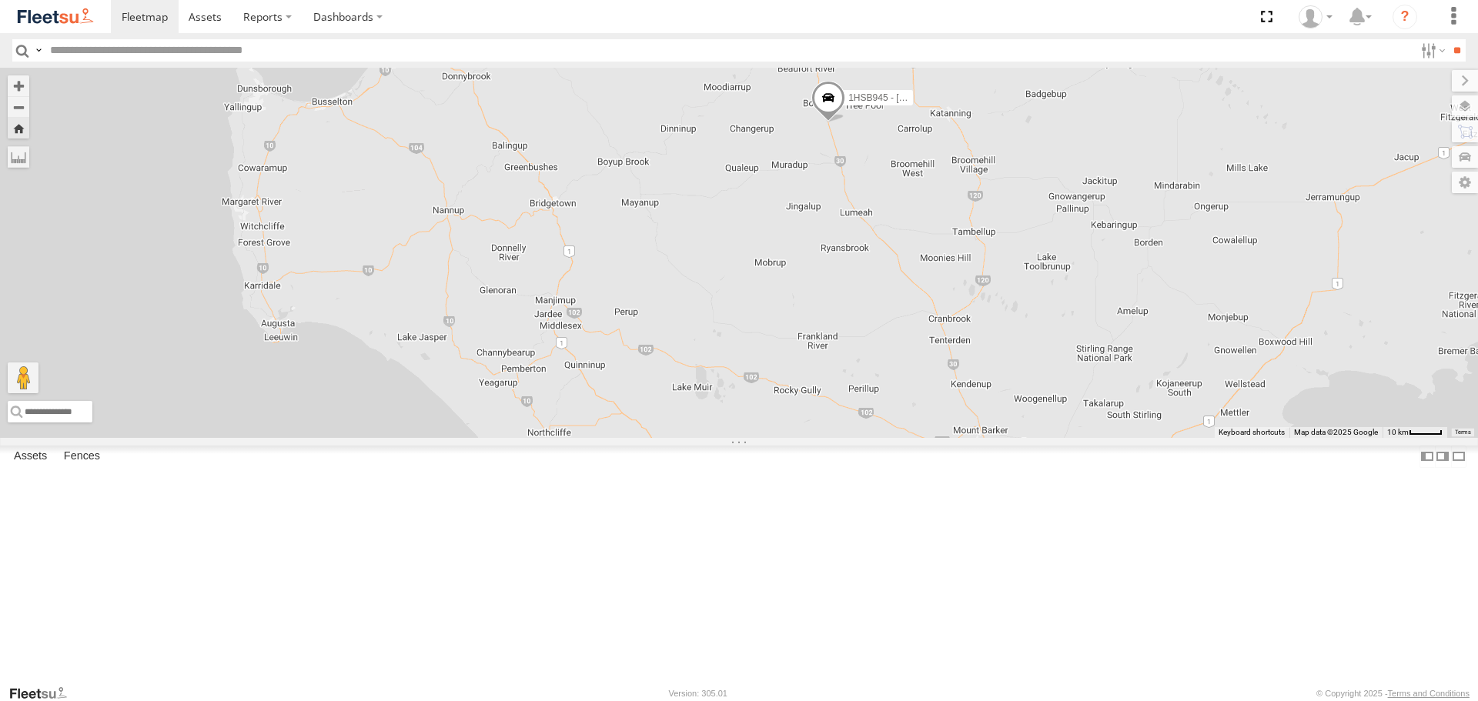
drag, startPoint x: 1207, startPoint y: 392, endPoint x: 1208, endPoint y: 468, distance: 75.4
click at [1208, 437] on div "1HSB945 - [PERSON_NAME]" at bounding box center [739, 252] width 1478 height 369
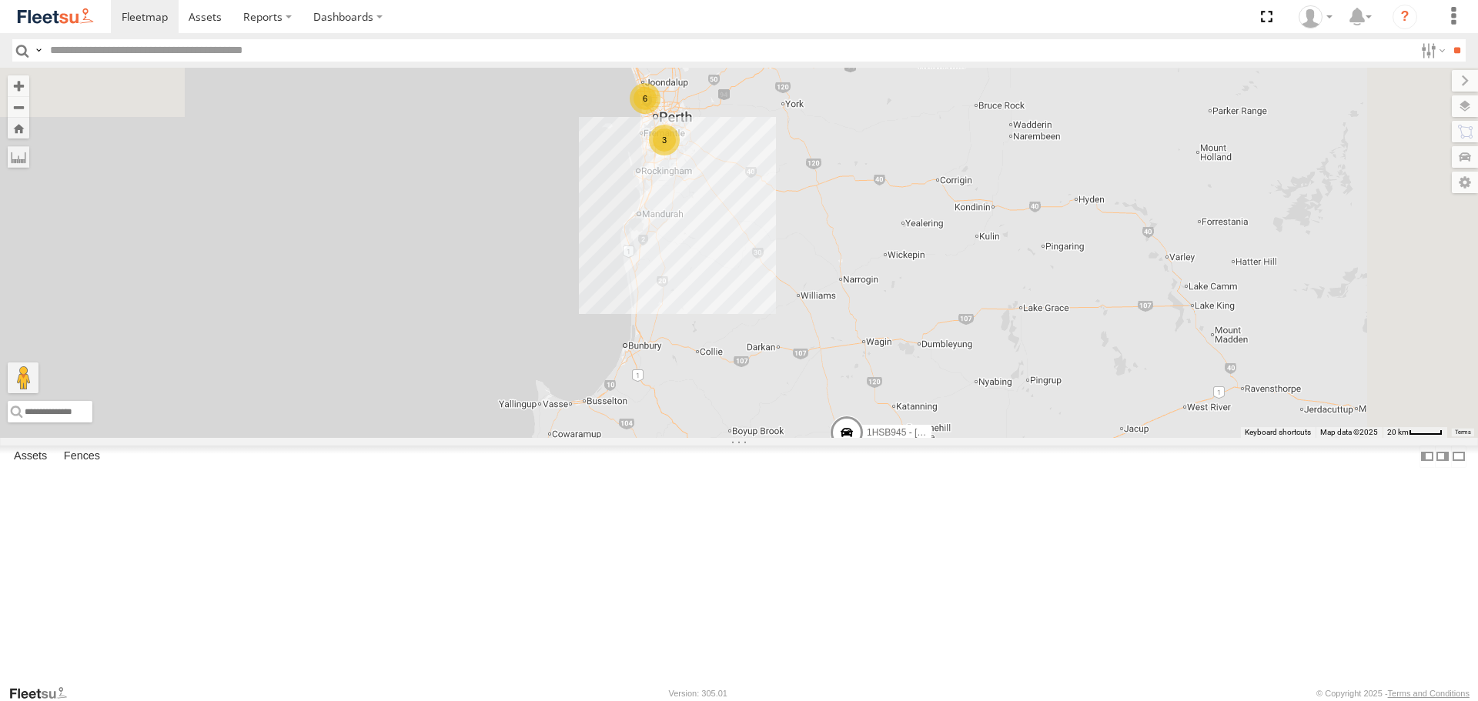
click at [0, 0] on span at bounding box center [0, 0] width 0 height 0
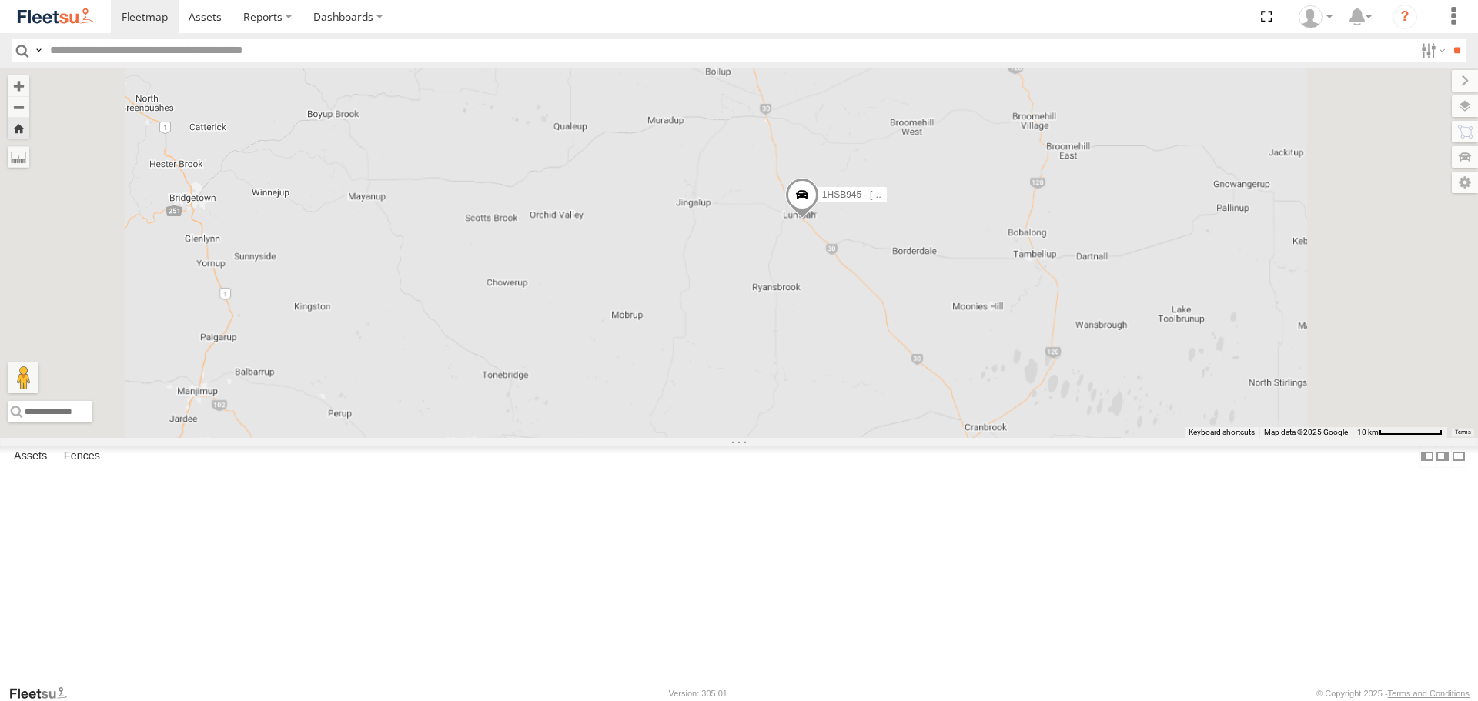
click at [819, 219] on span at bounding box center [802, 199] width 34 height 42
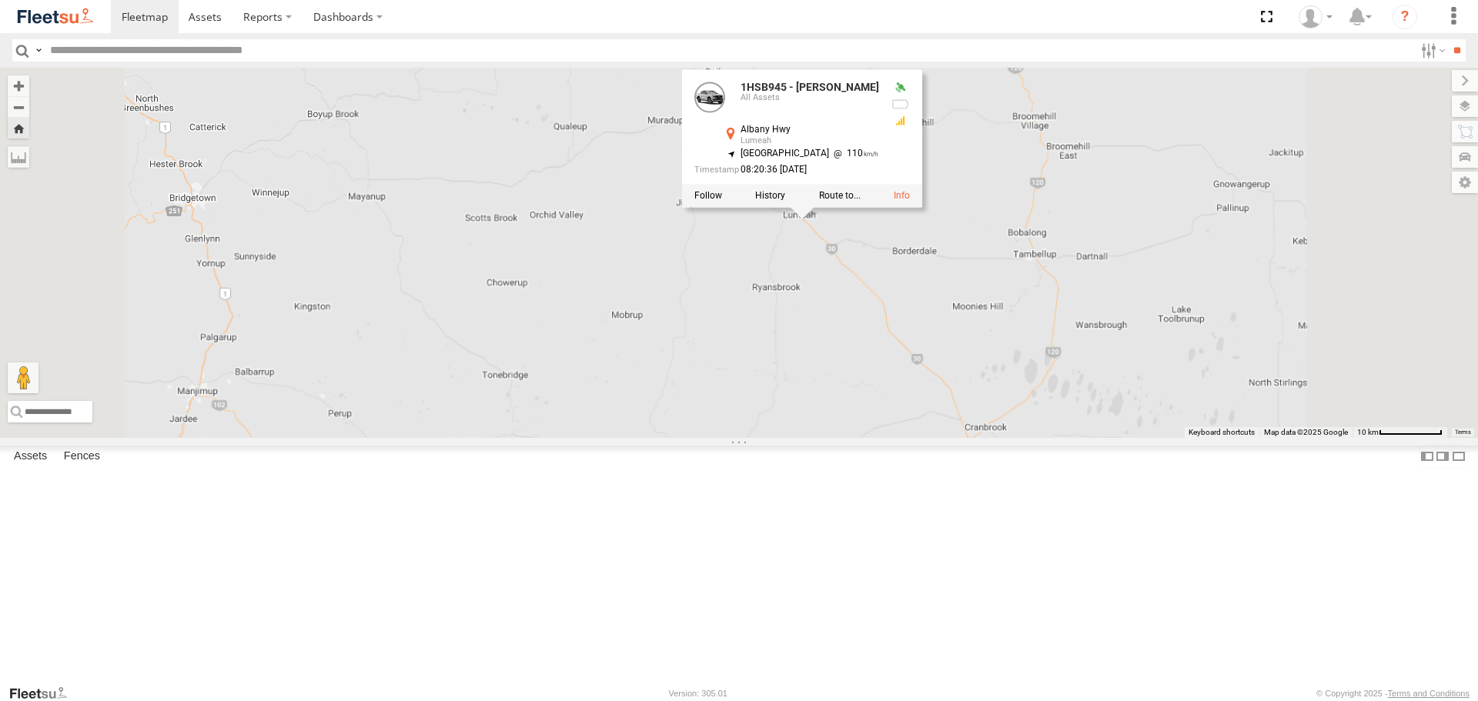
click at [1100, 369] on div "1HSB945 - Ben 1HSB945 - Ben All Assets Albany Hwy Lumeah -33.98947 , 117.22391 …" at bounding box center [739, 252] width 1478 height 369
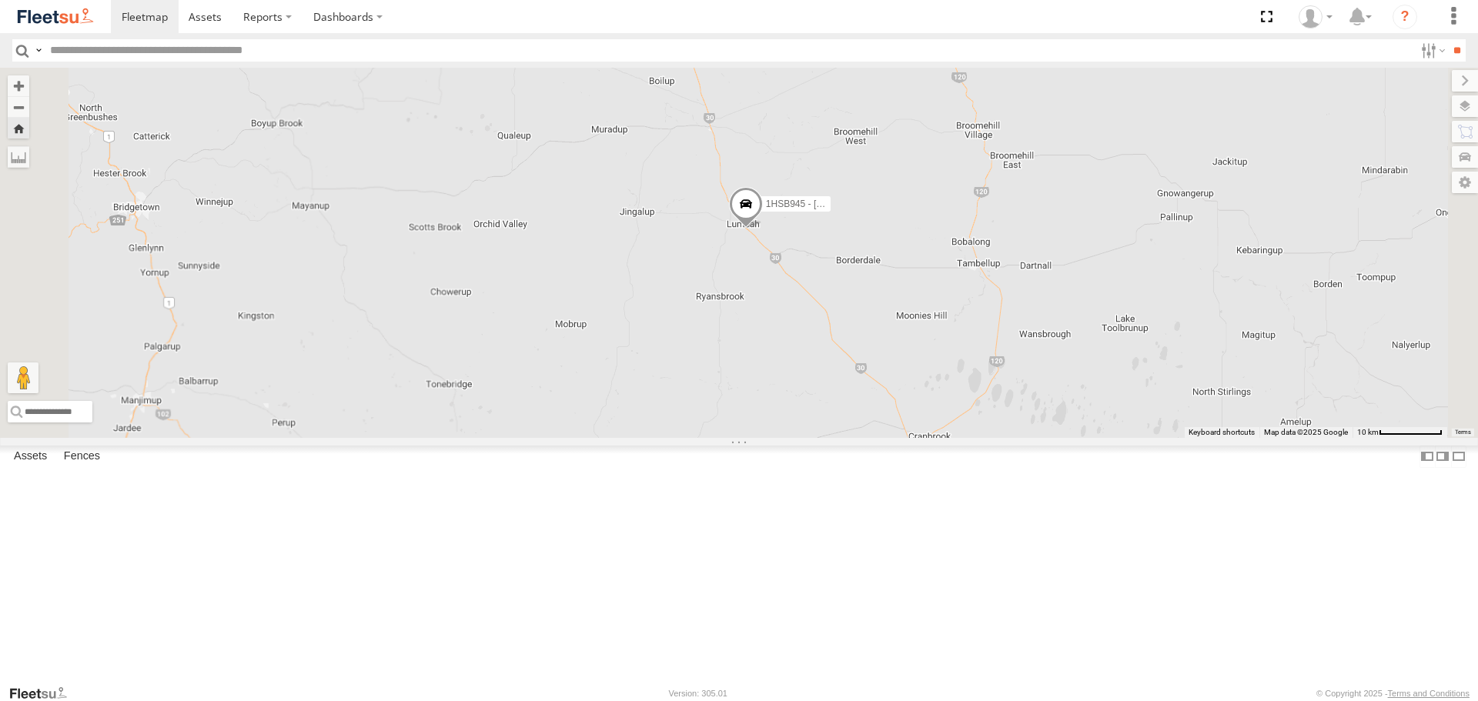
drag, startPoint x: 1168, startPoint y: 365, endPoint x: 1112, endPoint y: 374, distance: 56.9
click at [1112, 374] on div "1HSB945 - Ben" at bounding box center [739, 252] width 1478 height 369
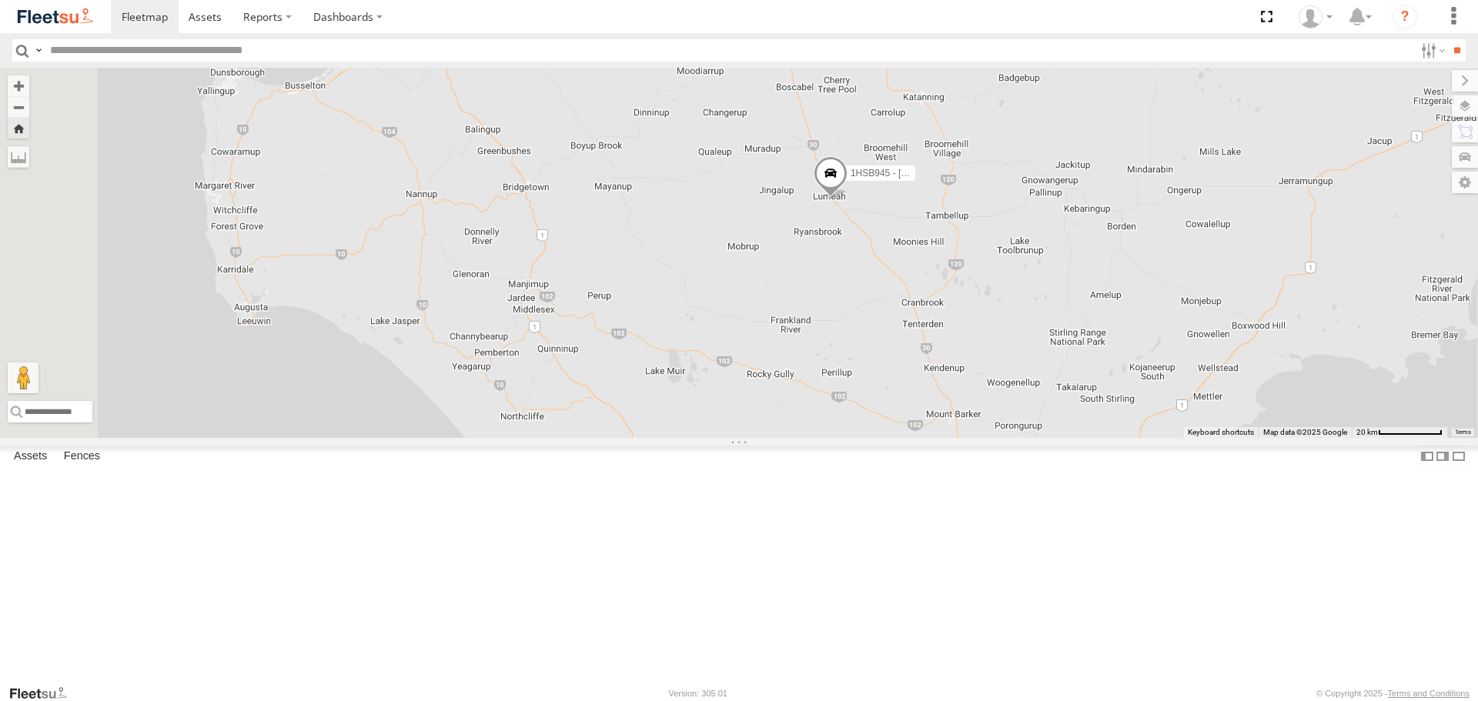
drag, startPoint x: 1085, startPoint y: 382, endPoint x: 1083, endPoint y: 338, distance: 44.7
click at [1083, 338] on div "1HSB945 - Ben" at bounding box center [739, 252] width 1478 height 369
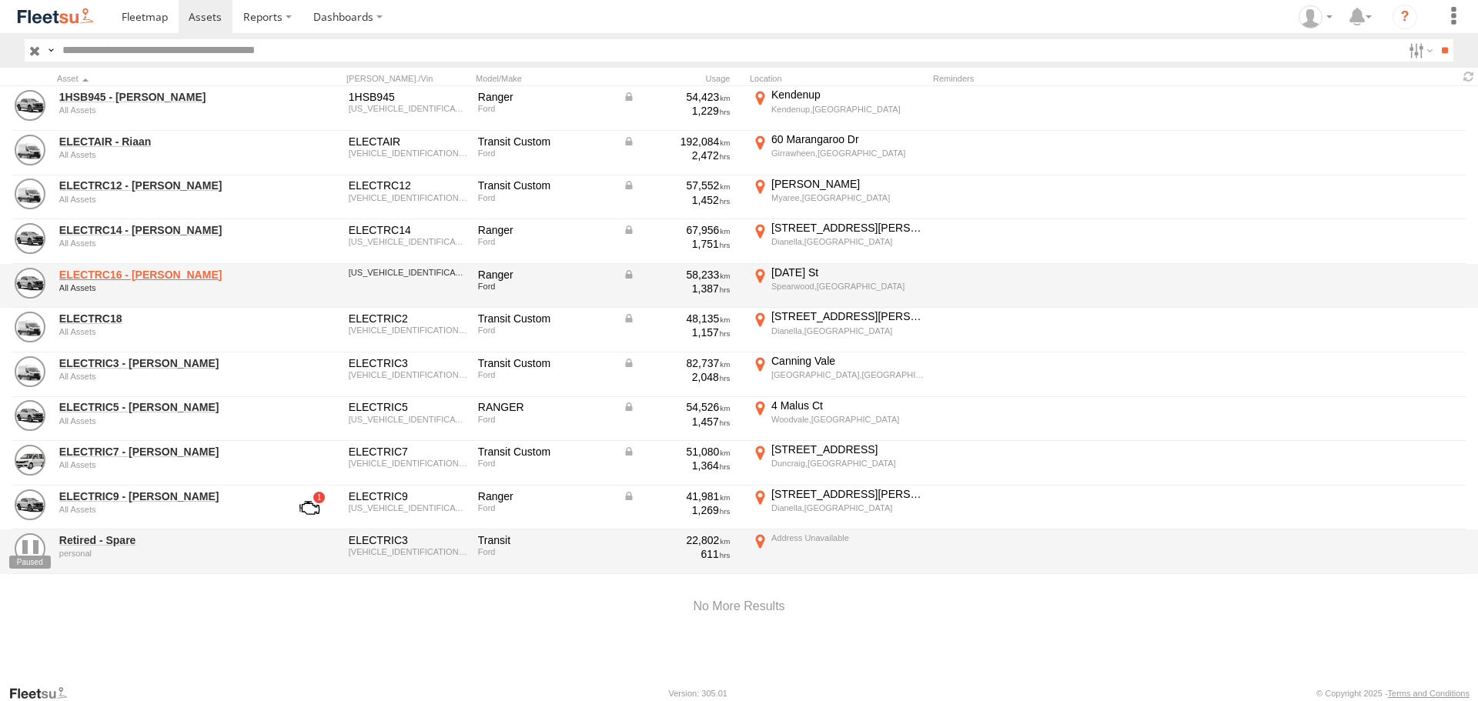
click at [154, 276] on link "ELECTRC16 - [PERSON_NAME]" at bounding box center [164, 275] width 211 height 14
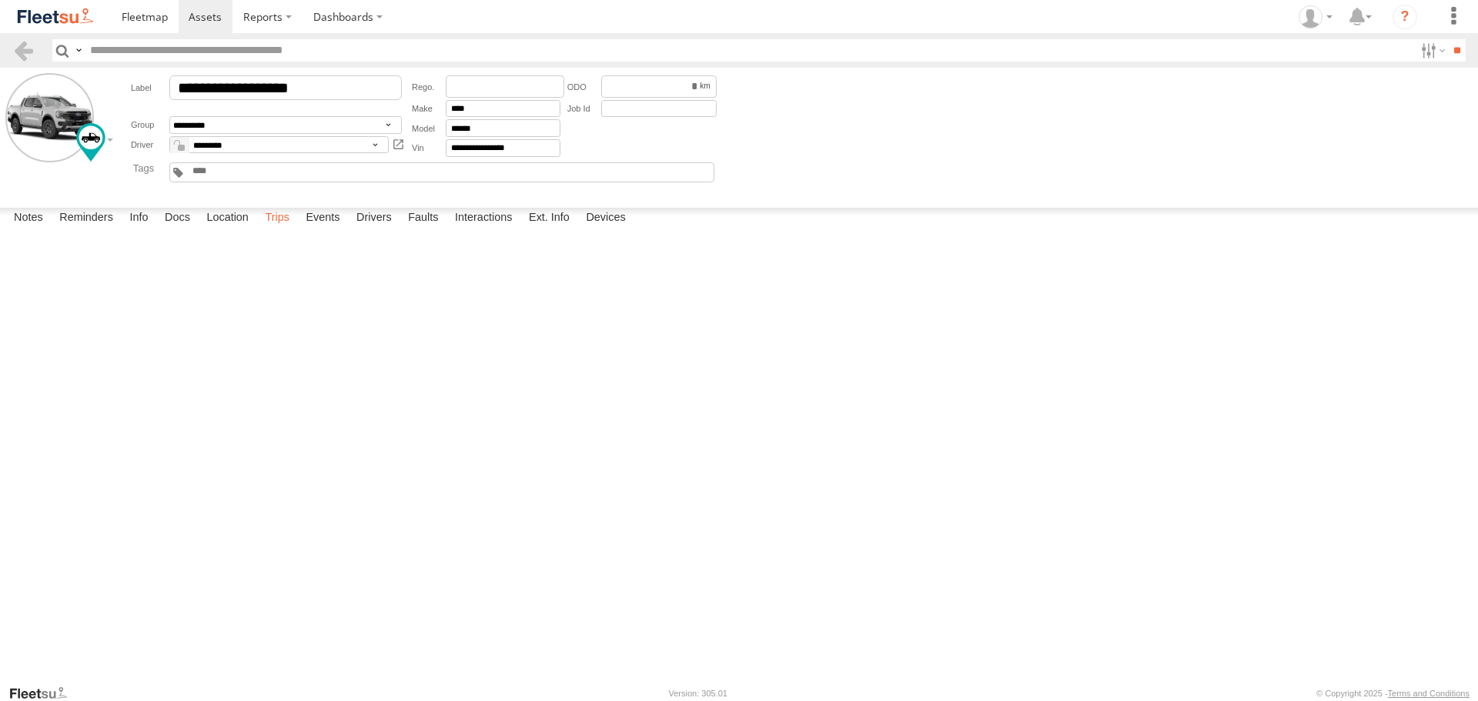
click at [292, 229] on label "Trips" at bounding box center [277, 219] width 40 height 22
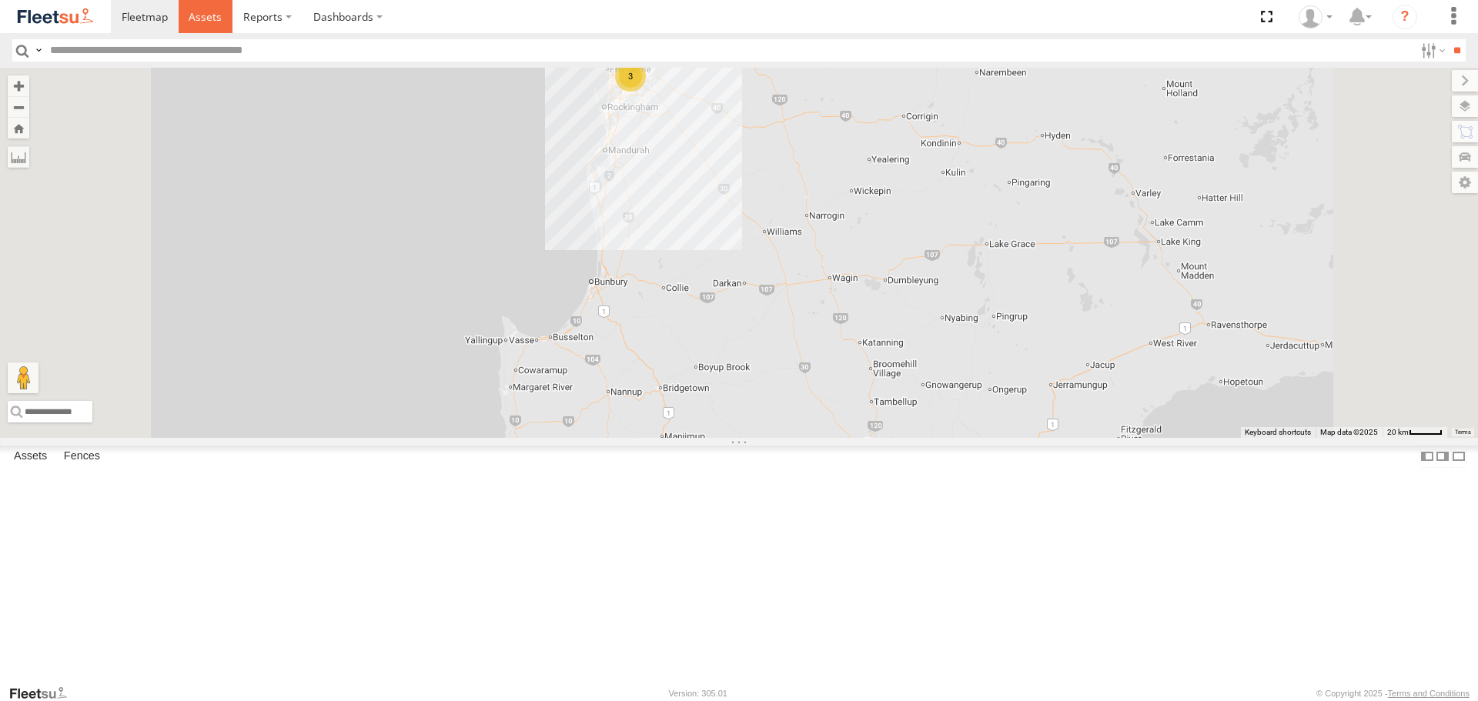
click at [219, 22] on span at bounding box center [205, 16] width 33 height 15
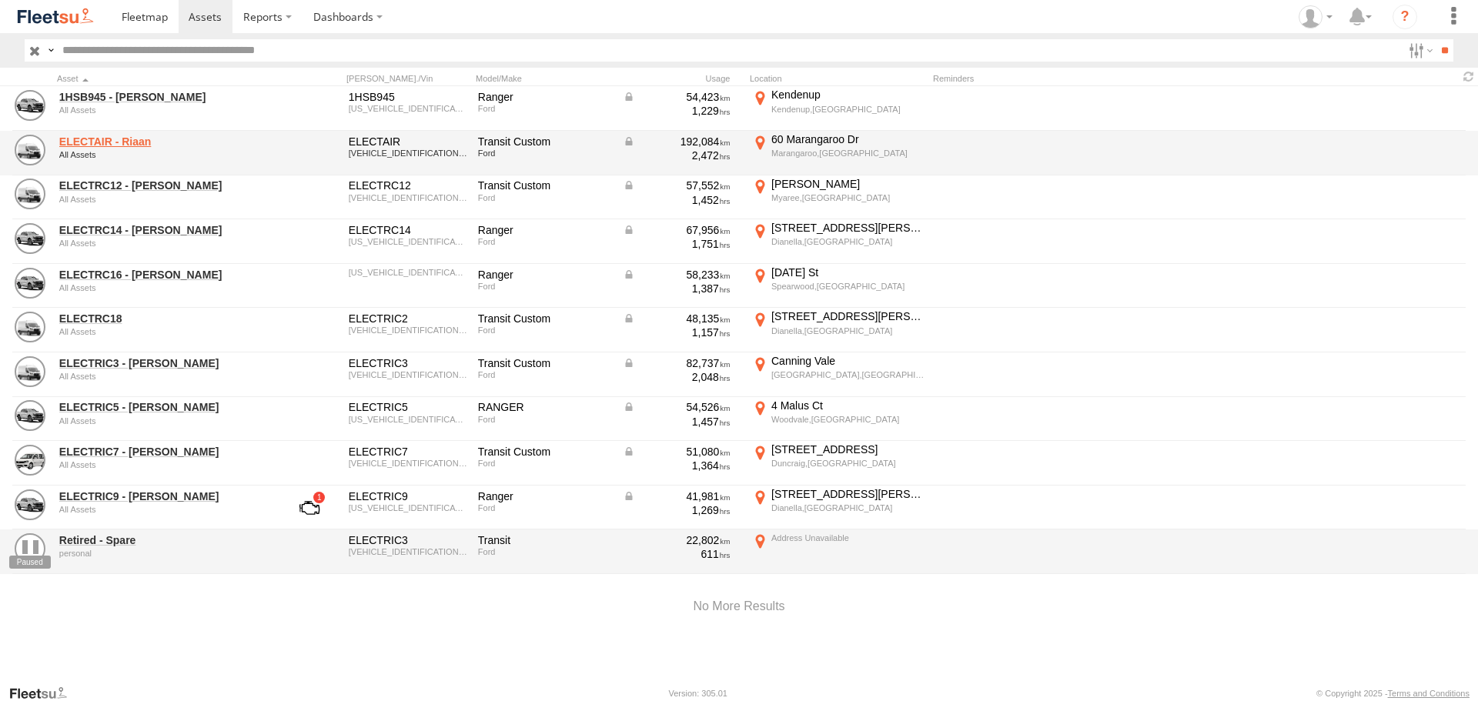
click at [111, 138] on link "ELECTAIR - Riaan" at bounding box center [164, 142] width 211 height 14
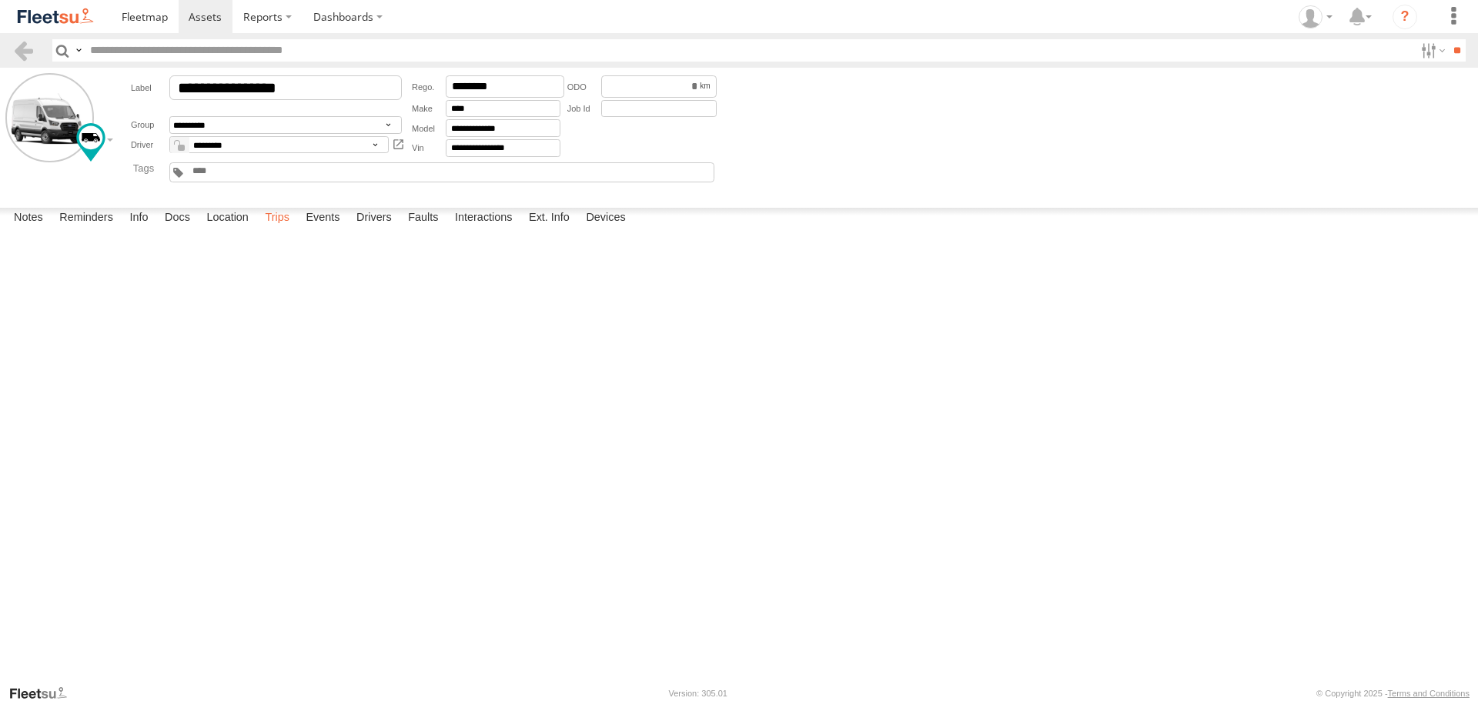
click at [291, 229] on label "Trips" at bounding box center [277, 219] width 40 height 22
click at [32, 28] on link at bounding box center [55, 16] width 111 height 33
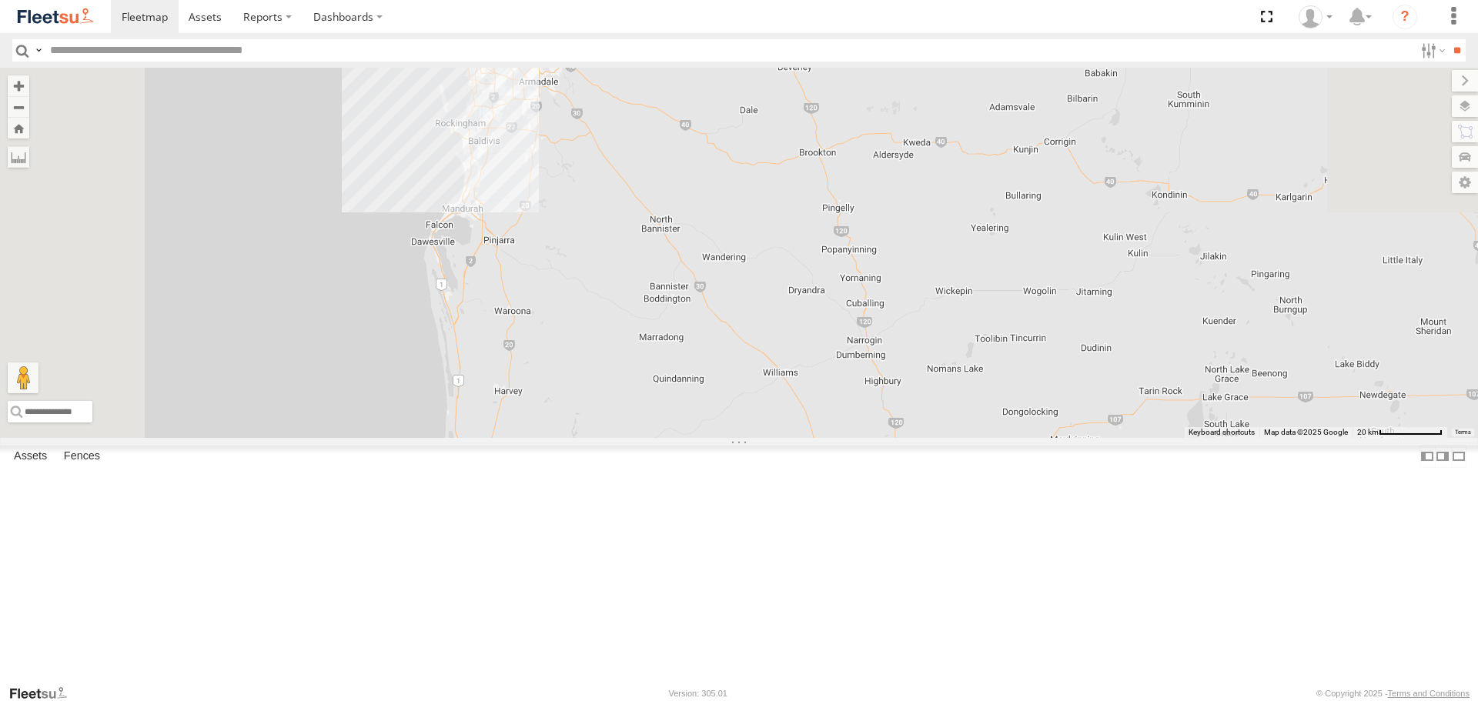
drag, startPoint x: 1024, startPoint y: 259, endPoint x: 1158, endPoint y: 637, distance: 401.9
click at [1158, 437] on div "1HSB945 - [PERSON_NAME]" at bounding box center [739, 252] width 1478 height 369
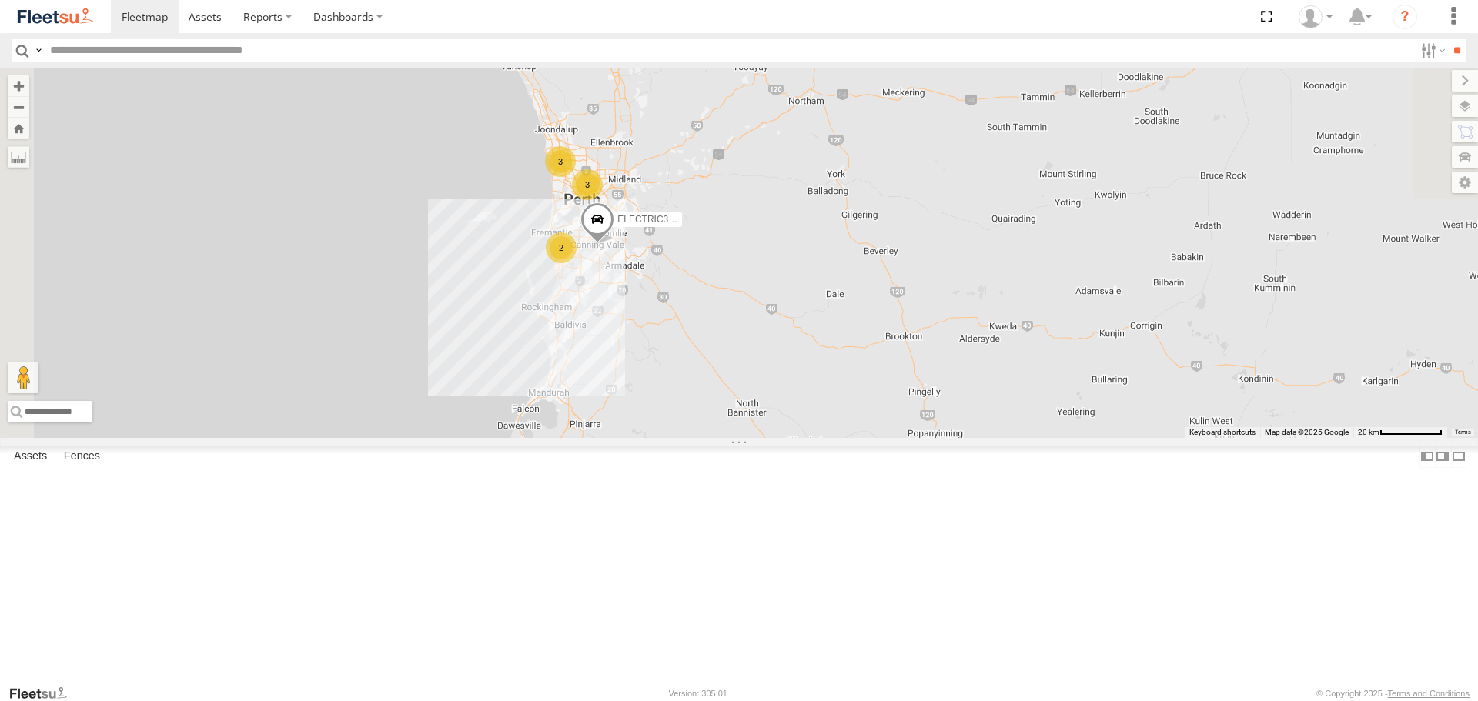
drag, startPoint x: 847, startPoint y: 249, endPoint x: 896, endPoint y: 327, distance: 92.0
click at [896, 327] on div "1HSB945 - Ben 3 ELECTRIC3 - [PERSON_NAME] 3 2" at bounding box center [739, 252] width 1478 height 369
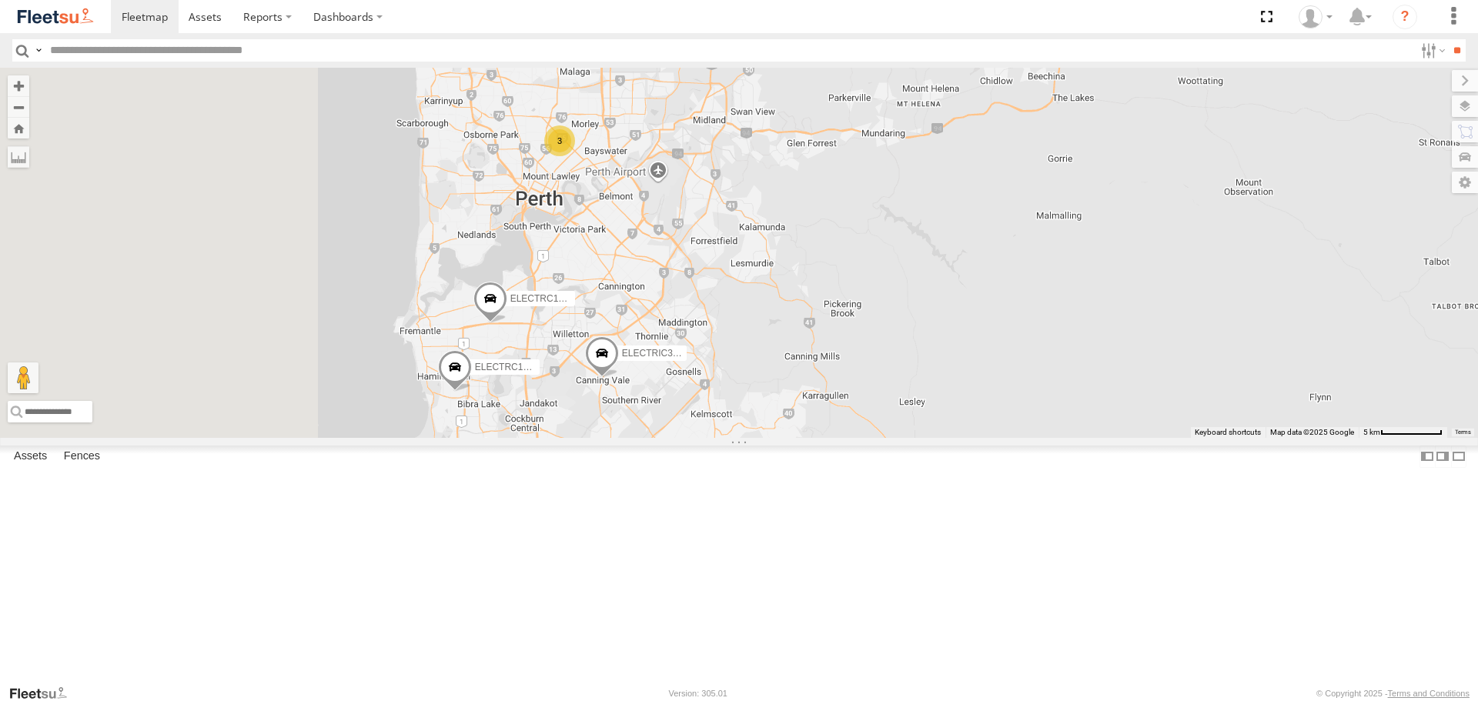
drag, startPoint x: 734, startPoint y: 380, endPoint x: 917, endPoint y: 373, distance: 183.3
click at [917, 373] on div "1HSB945 - Ben ELECTRIC3 - [PERSON_NAME] ELECTRIC7 - [PERSON_NAME] ELECTRIC5 - […" at bounding box center [739, 252] width 1478 height 369
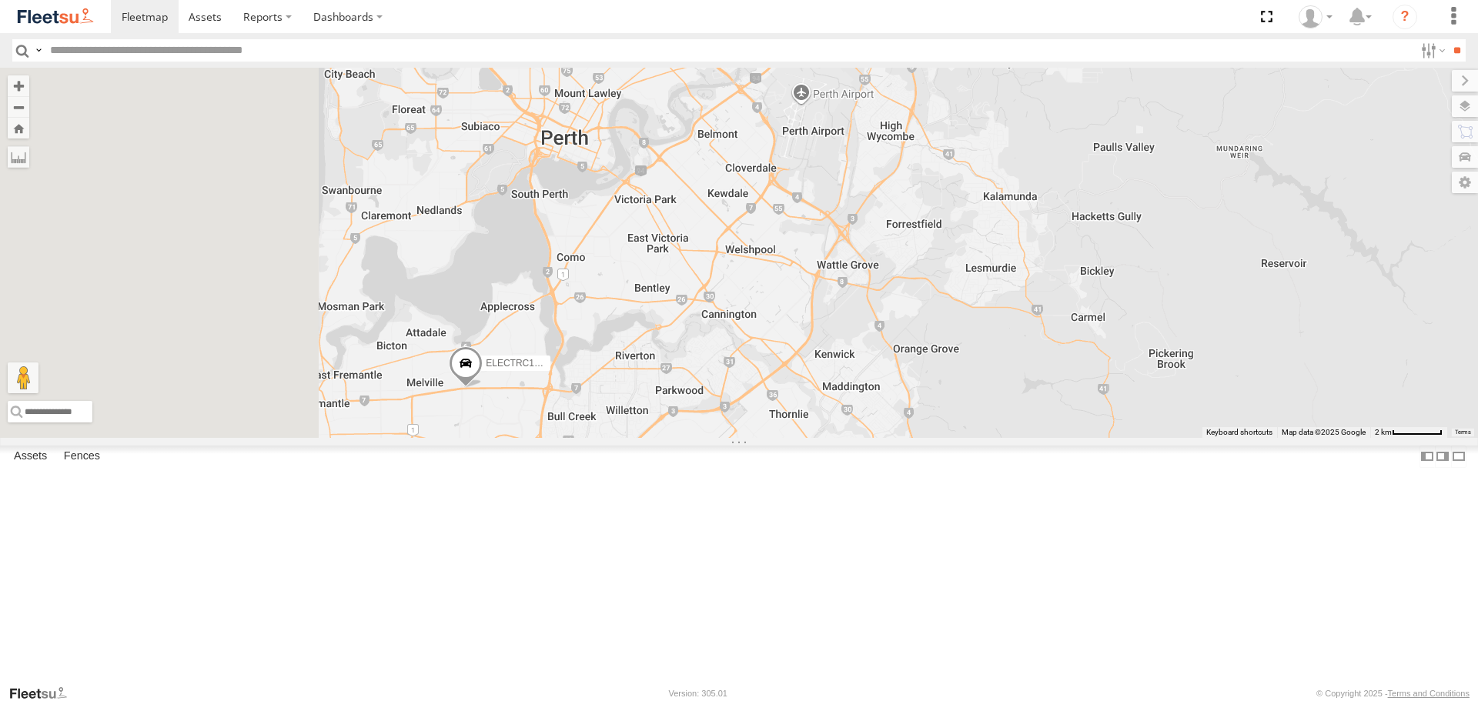
click at [900, 362] on div "1HSB945 - Ben ELECTRIC3 - [PERSON_NAME] ELECTRIC7 - [PERSON_NAME] ELECTRIC5 - […" at bounding box center [739, 252] width 1478 height 369
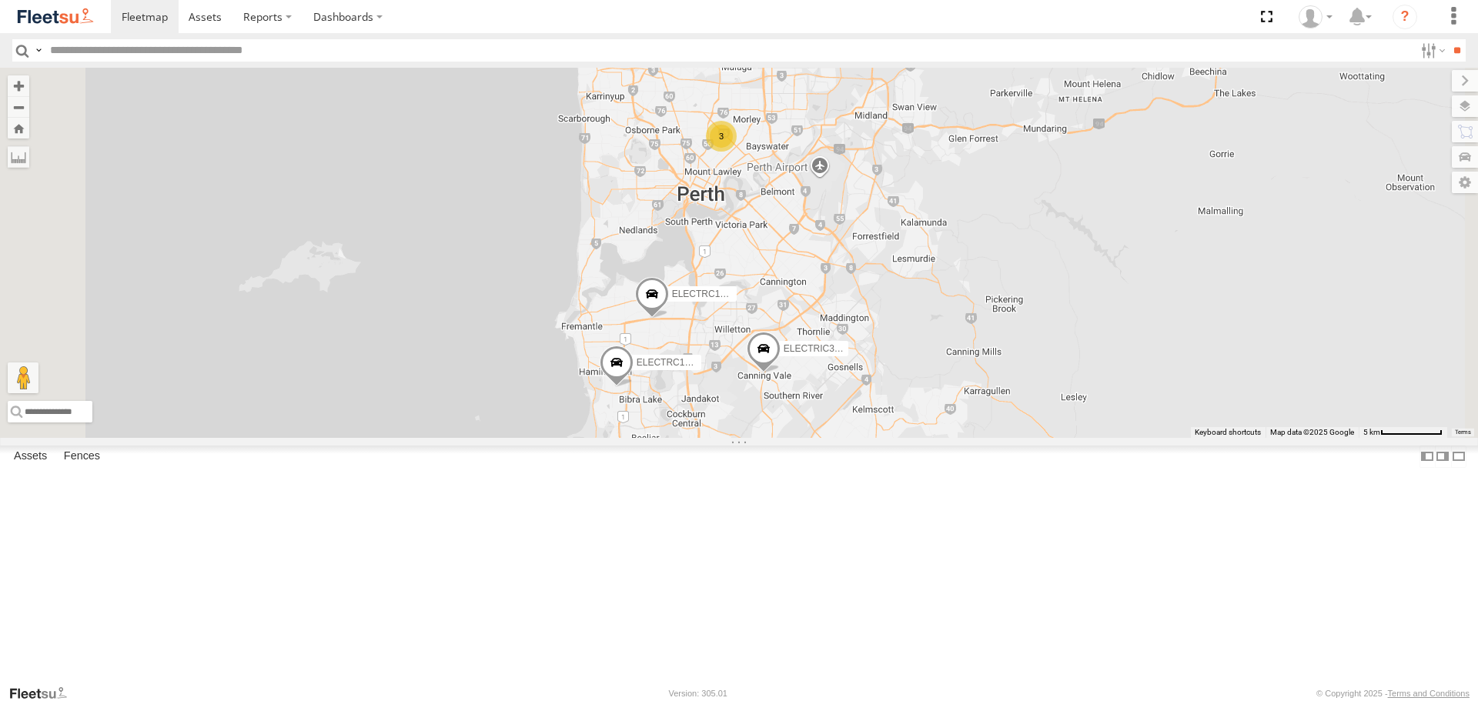
drag, startPoint x: 956, startPoint y: 360, endPoint x: 973, endPoint y: 393, distance: 37.2
click at [973, 393] on div "1HSB945 - Ben ELECTRIC3 - [PERSON_NAME] ELECTRIC7 - [PERSON_NAME] ELECTRIC5 - […" at bounding box center [739, 252] width 1478 height 369
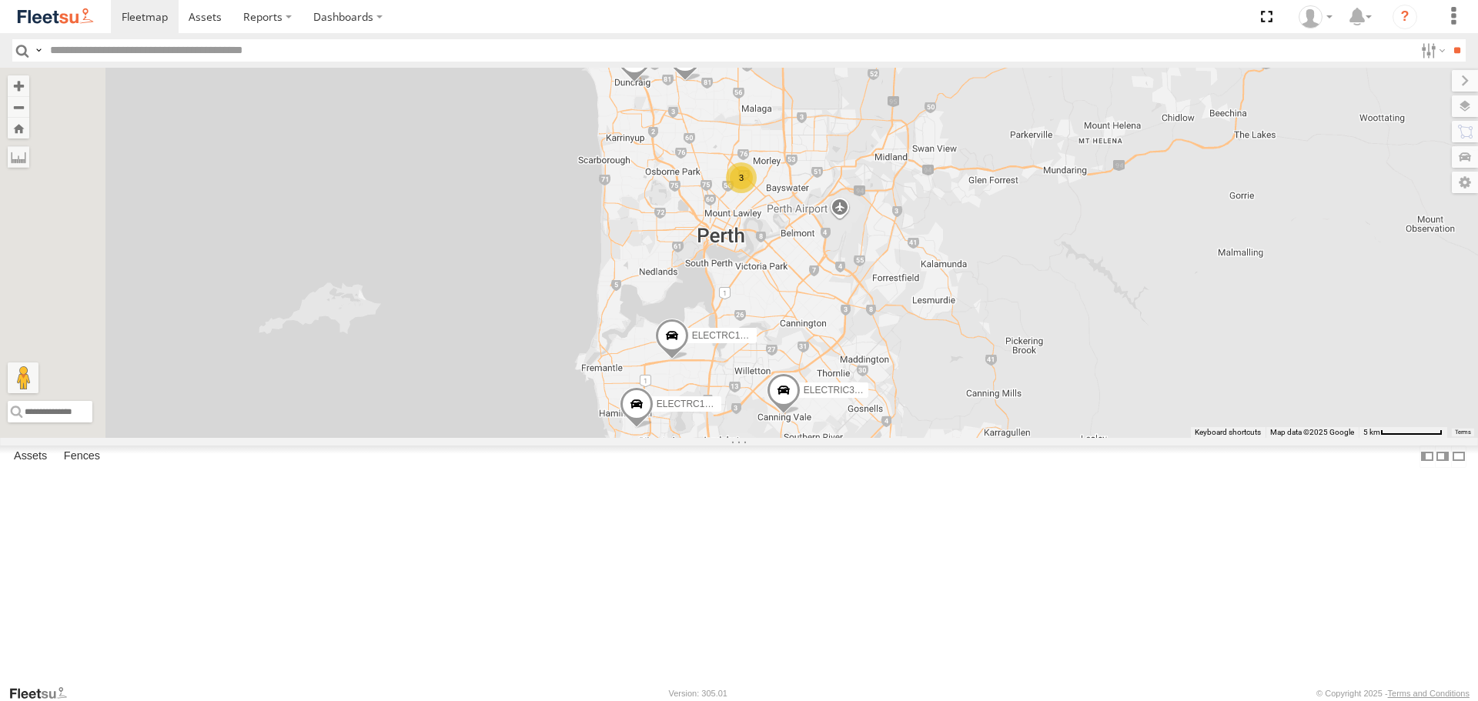
click at [0, 0] on div at bounding box center [0, 0] width 0 height 0
click at [0, 0] on span at bounding box center [0, 0] width 0 height 0
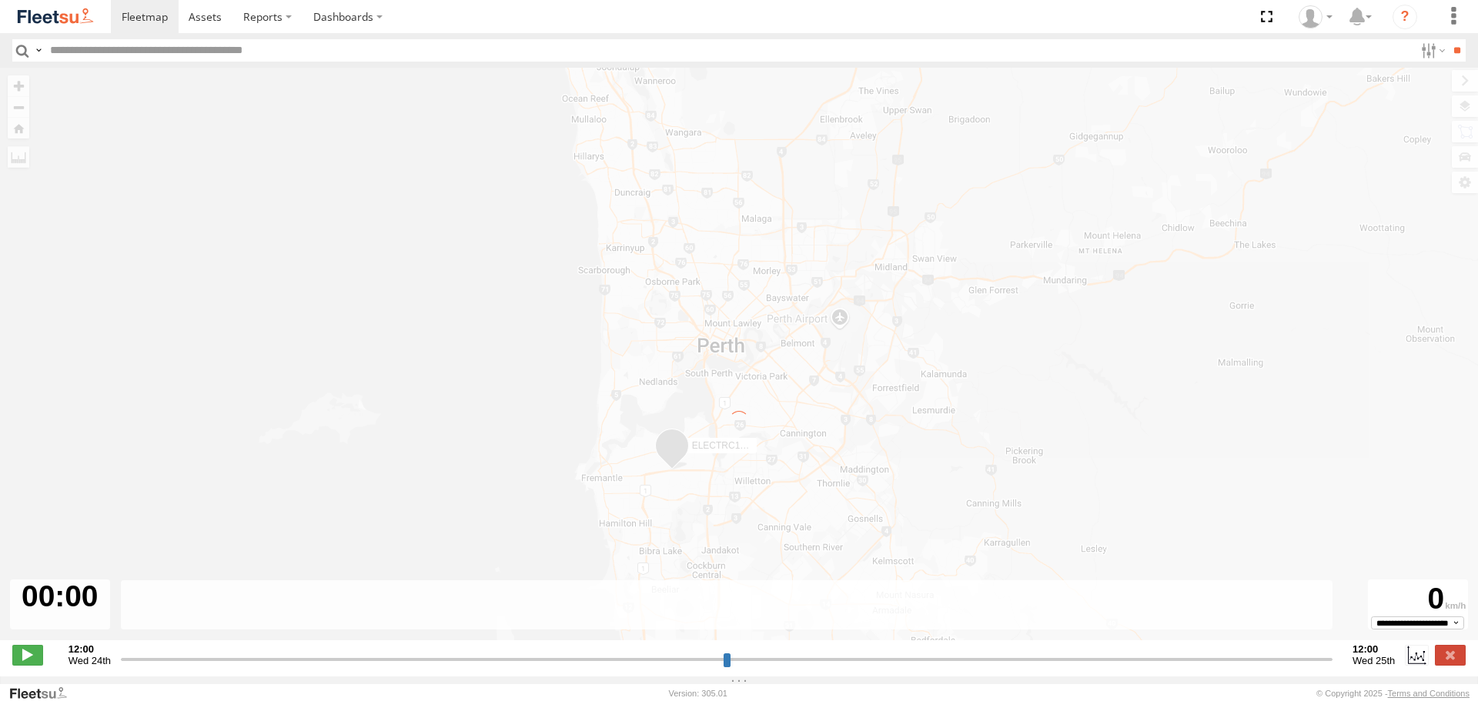
type input "**********"
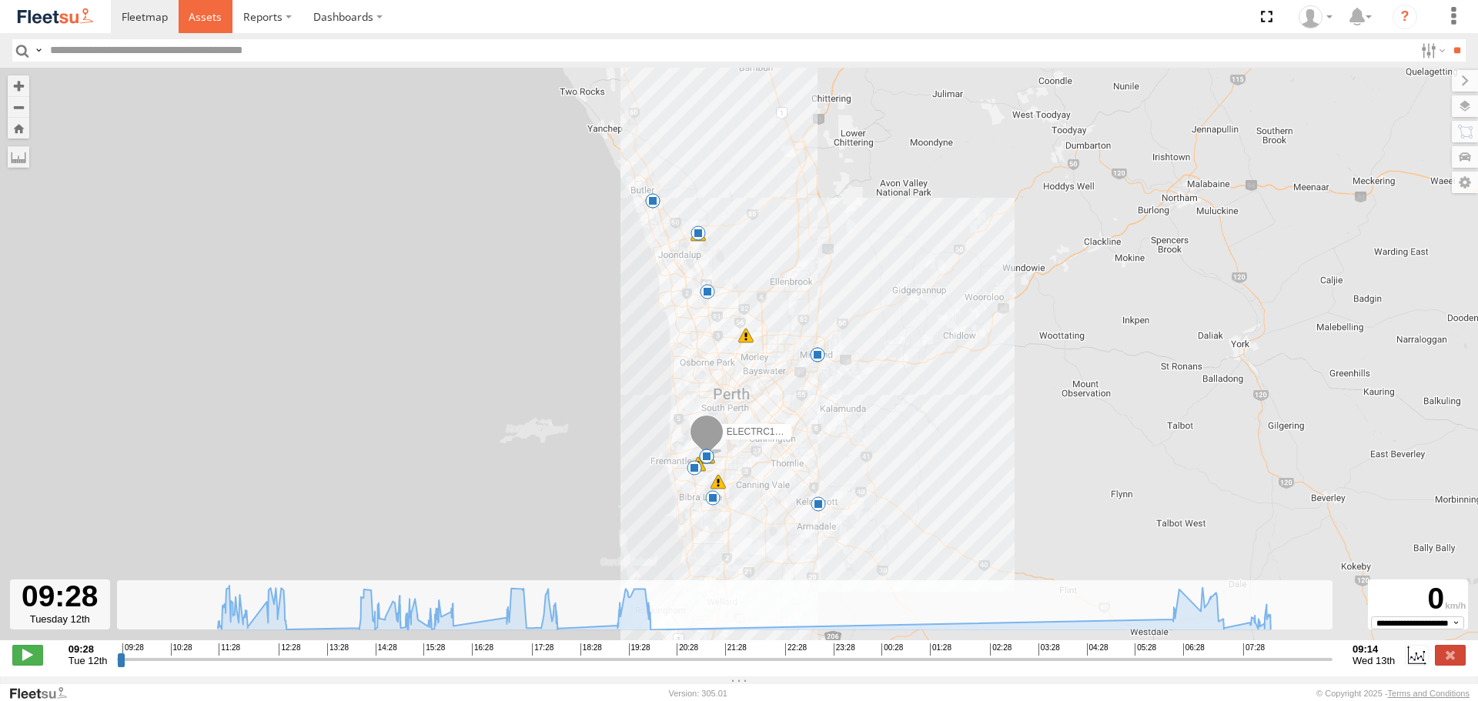
click at [209, 22] on span at bounding box center [205, 16] width 33 height 15
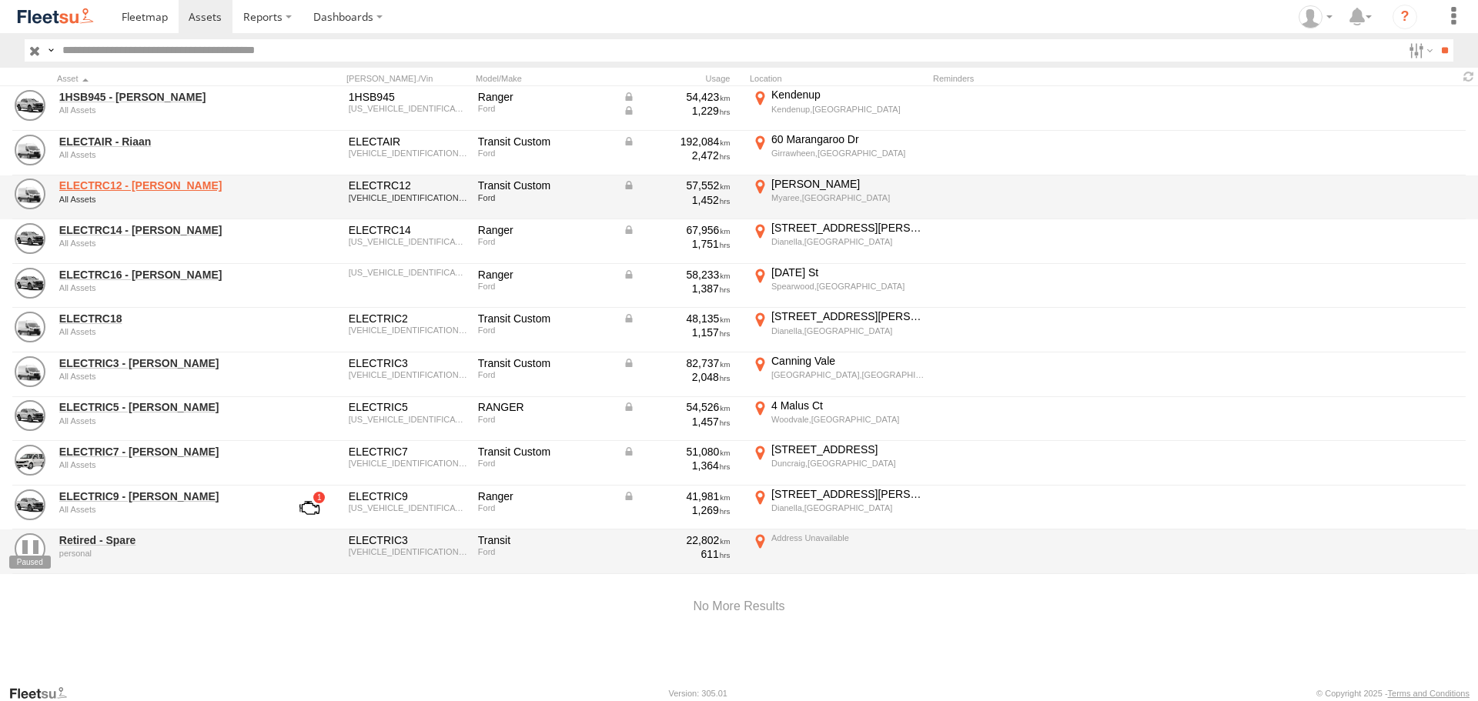
click at [130, 187] on link "ELECTRC12 - [PERSON_NAME]" at bounding box center [164, 186] width 211 height 14
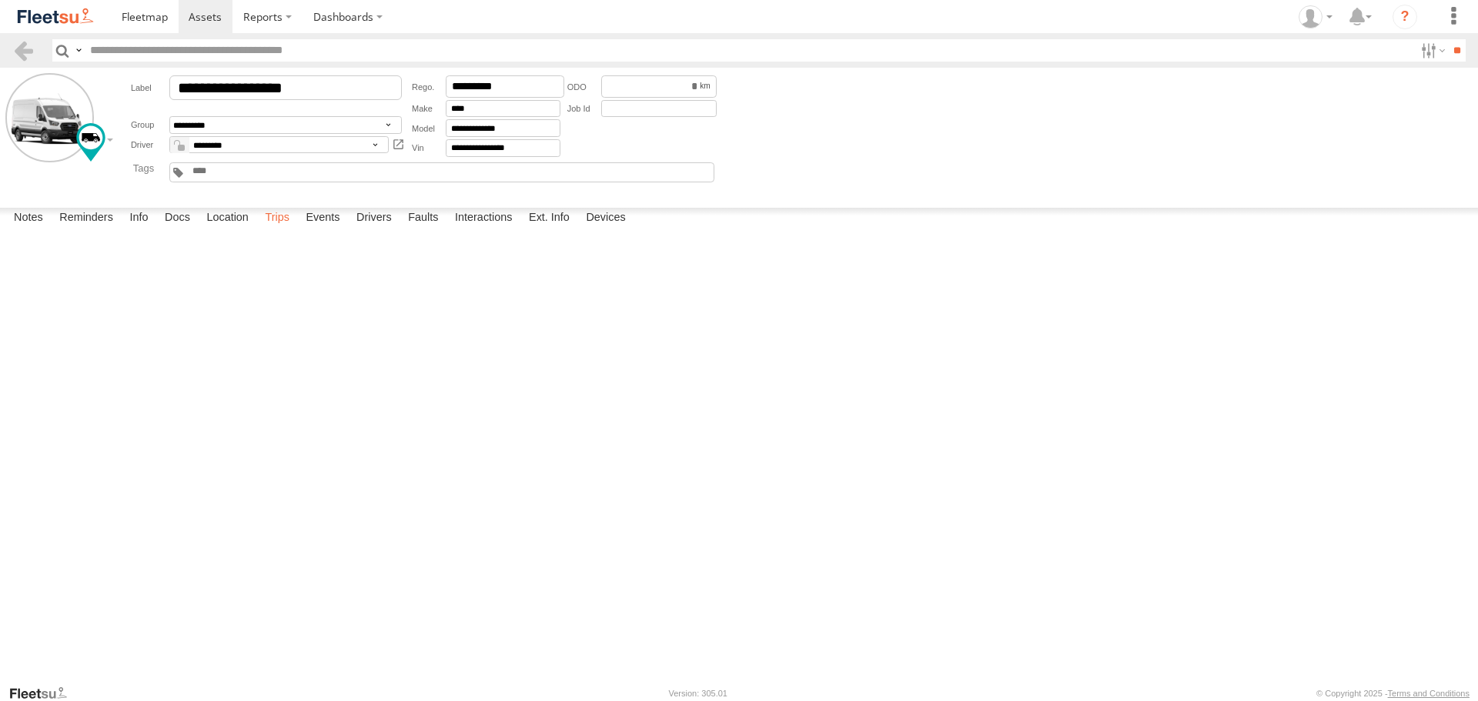
click at [279, 229] on label "Trips" at bounding box center [277, 219] width 40 height 22
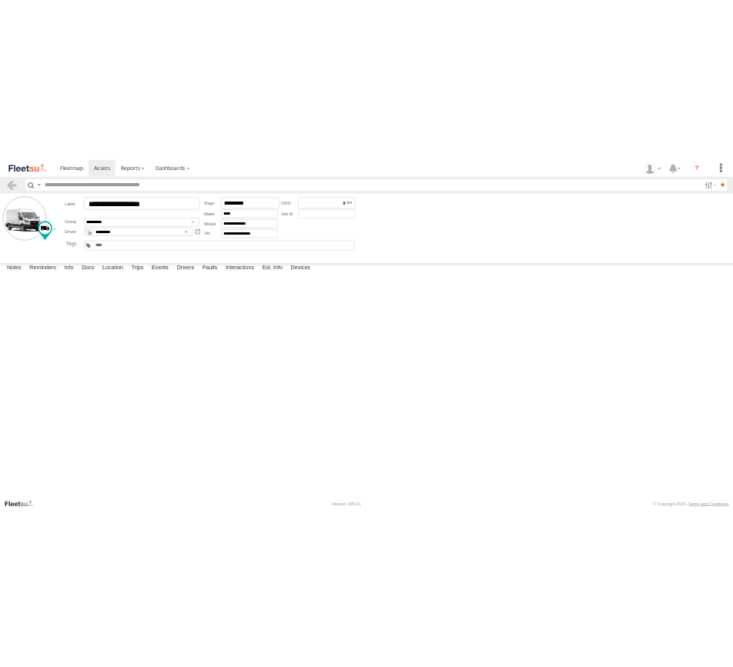
scroll to position [77, 0]
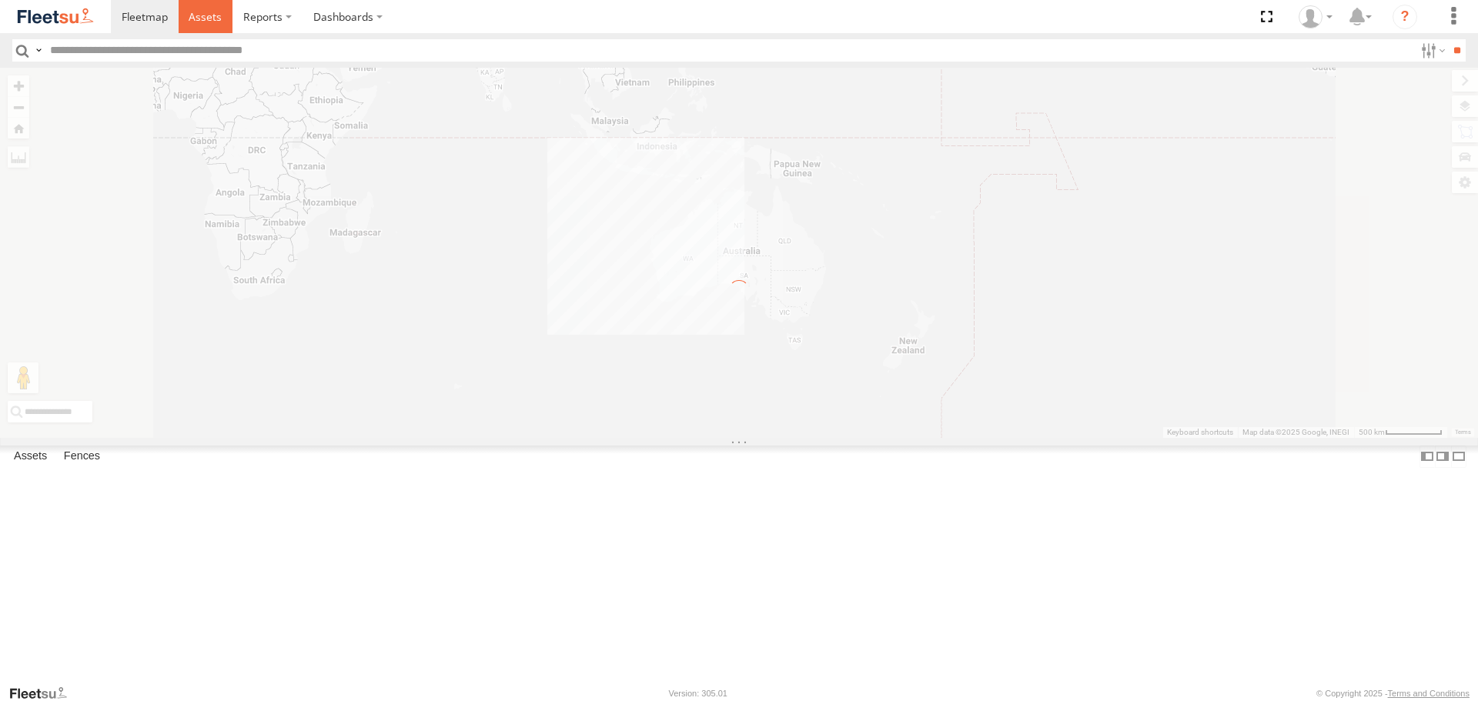
click at [221, 14] on link at bounding box center [206, 16] width 55 height 33
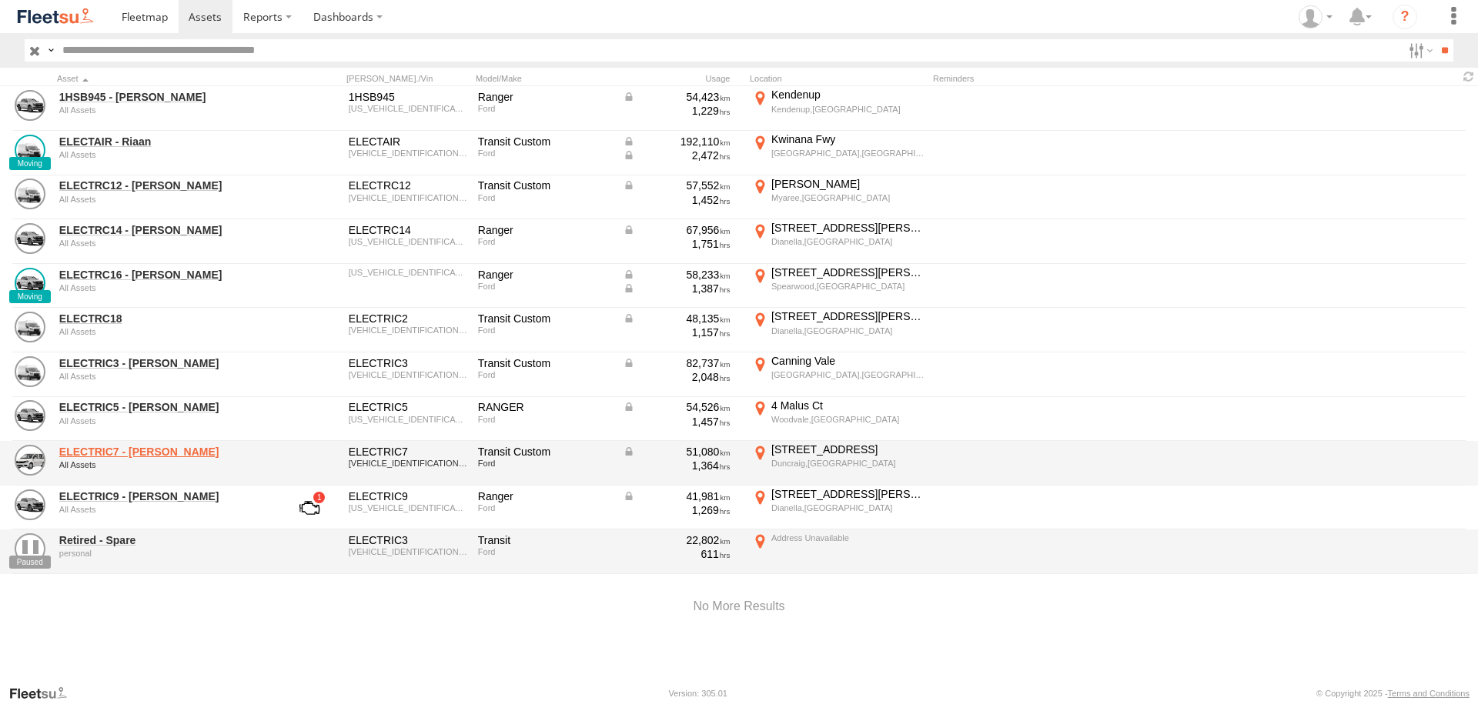
click at [128, 455] on link "ELECTRIC7 - [PERSON_NAME]" at bounding box center [164, 452] width 211 height 14
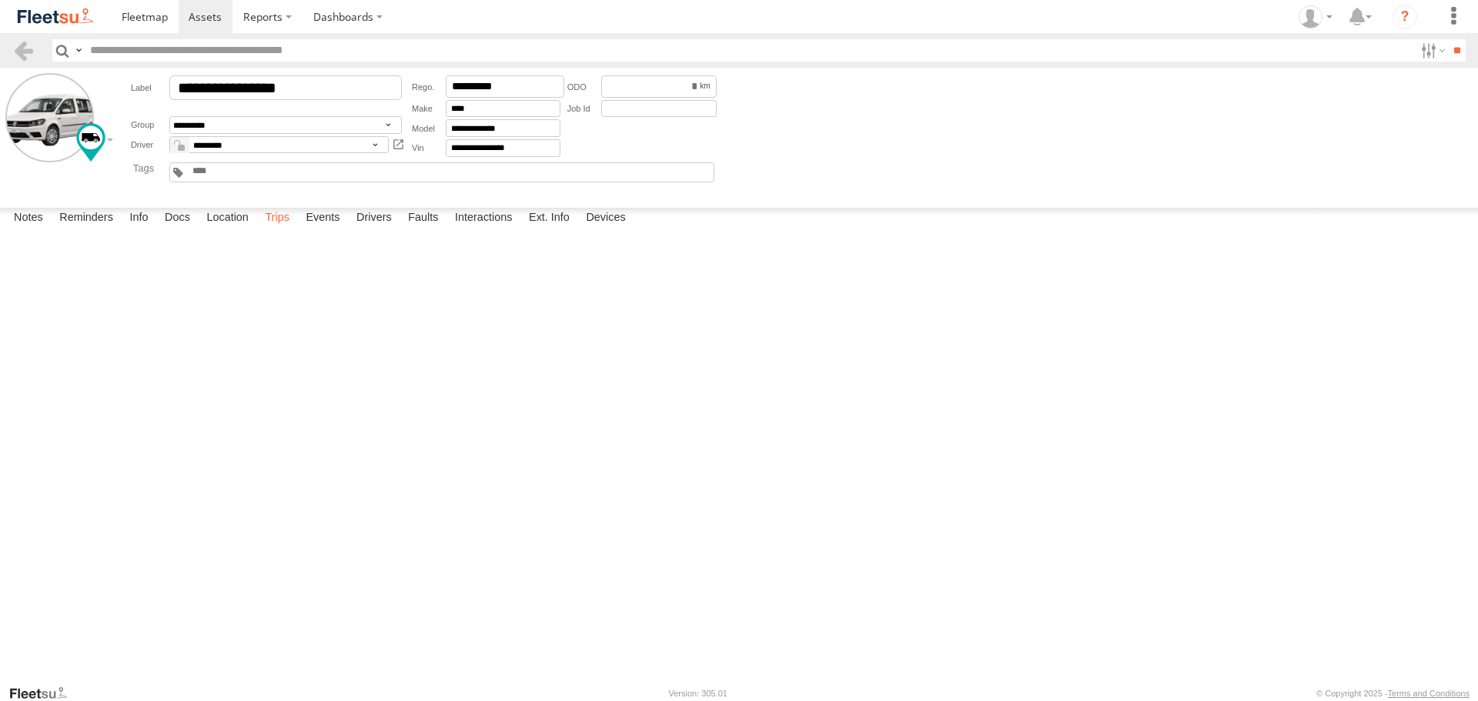
click at [282, 229] on label "Trips" at bounding box center [277, 219] width 40 height 22
click at [1426, 50] on label at bounding box center [1430, 50] width 33 height 22
click at [1425, 52] on label at bounding box center [1430, 50] width 33 height 22
click at [1423, 49] on label at bounding box center [1430, 50] width 33 height 22
click at [1430, 48] on label at bounding box center [1430, 50] width 33 height 22
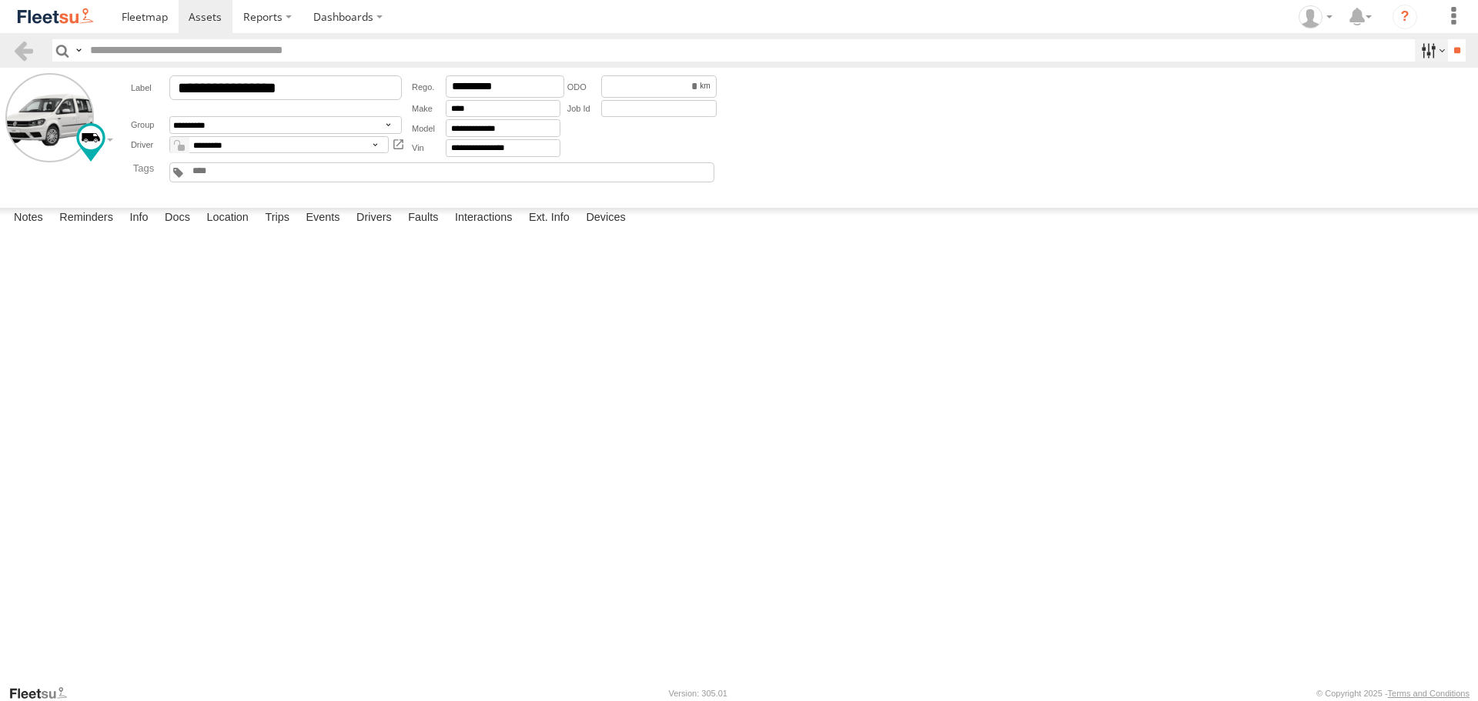
click at [1431, 49] on label at bounding box center [1430, 50] width 33 height 22
click at [24, 43] on link at bounding box center [23, 50] width 22 height 22
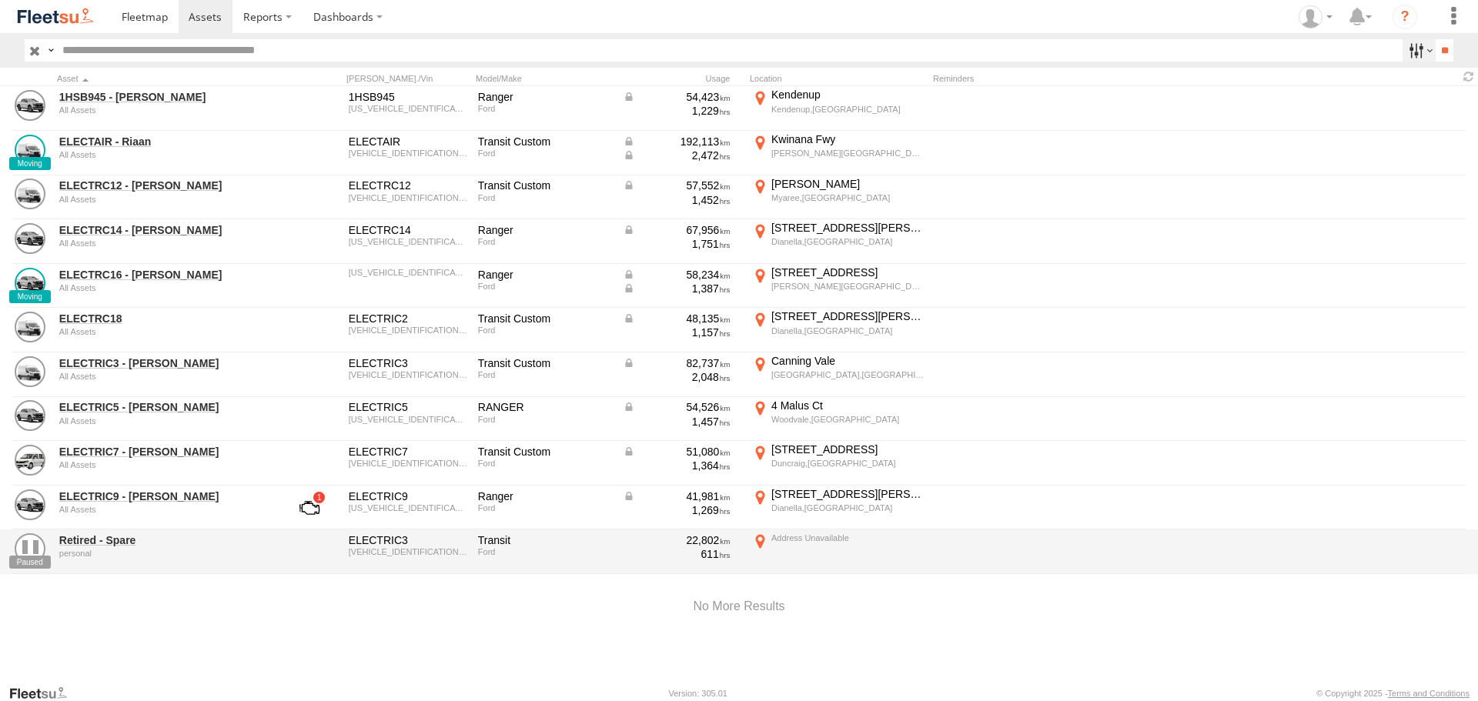
click at [1405, 45] on label at bounding box center [1418, 50] width 33 height 22
click at [1405, 55] on label at bounding box center [1418, 50] width 33 height 22
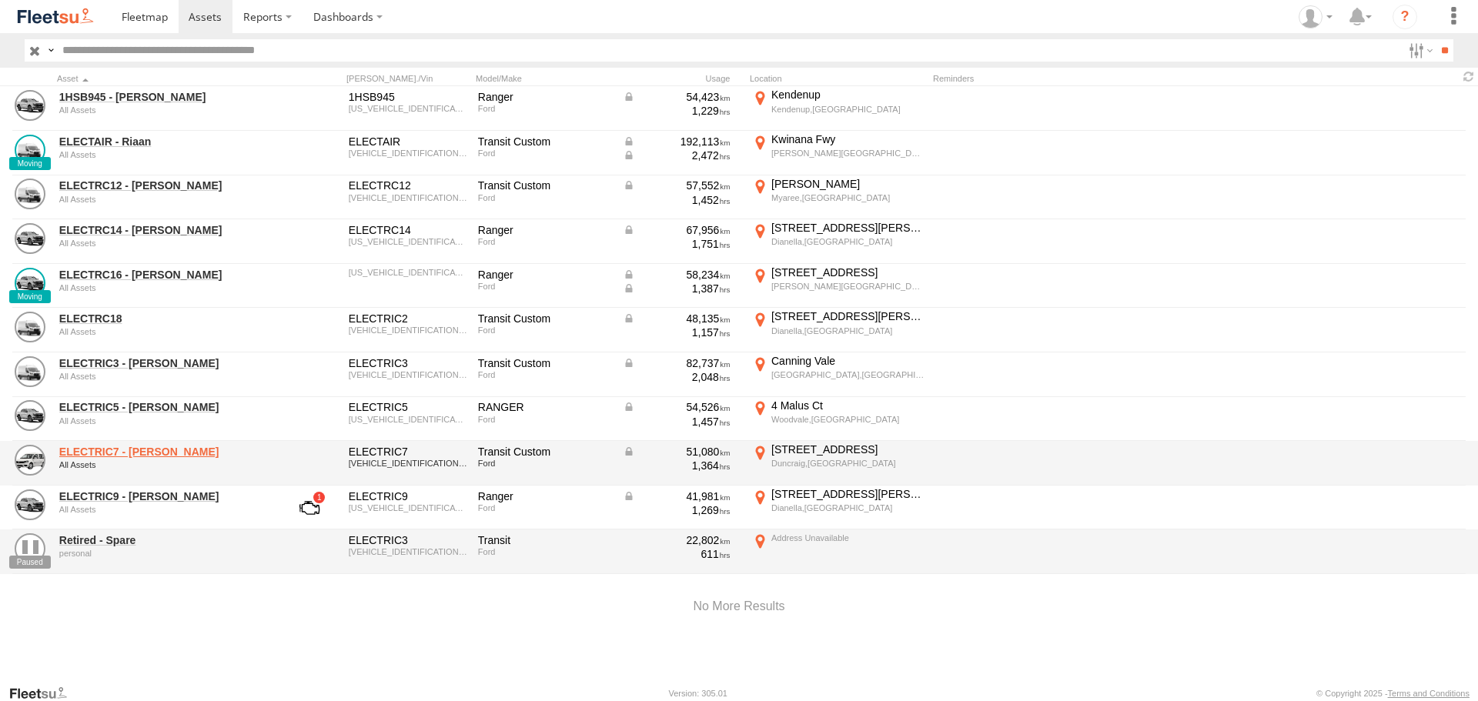
click at [105, 449] on link "ELECTRIC7 - John" at bounding box center [164, 452] width 211 height 14
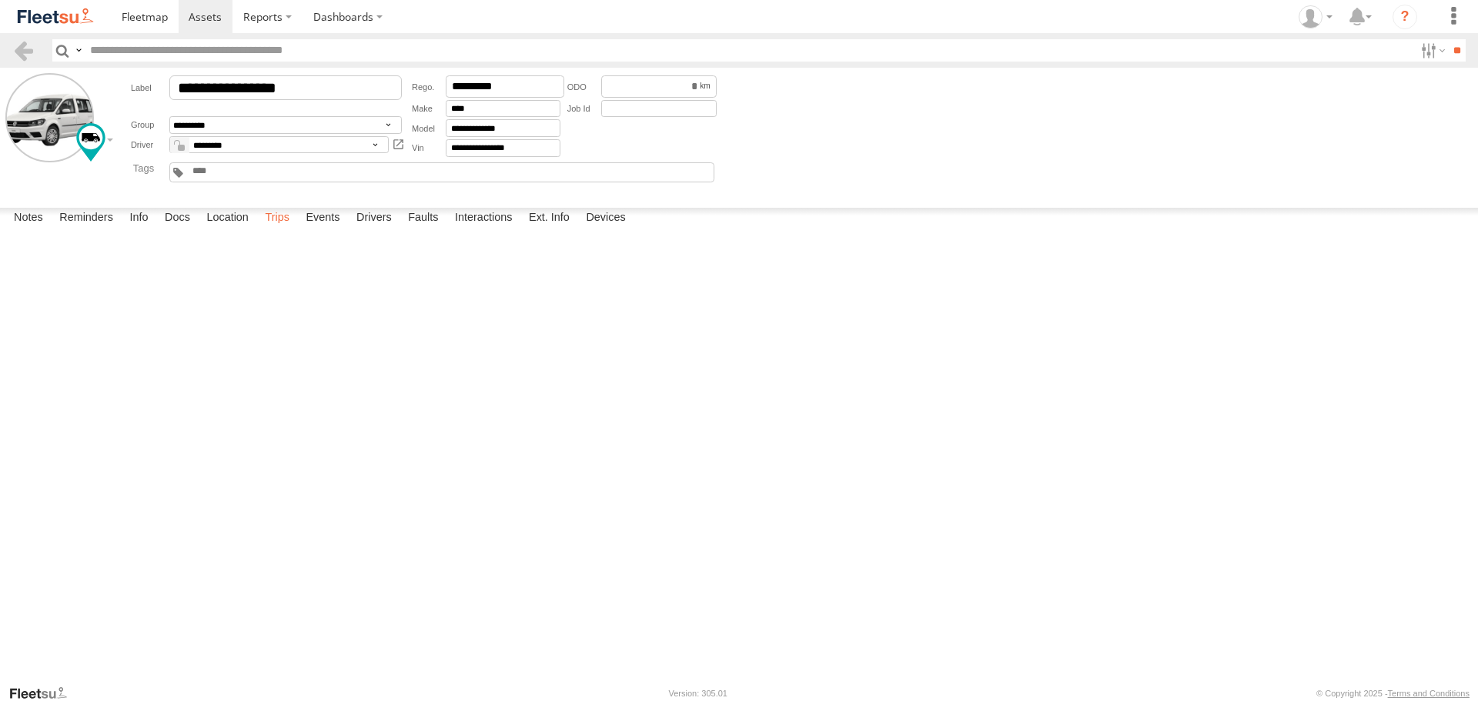
click at [265, 229] on label "Trips" at bounding box center [277, 219] width 40 height 22
